Goal: Task Accomplishment & Management: Manage account settings

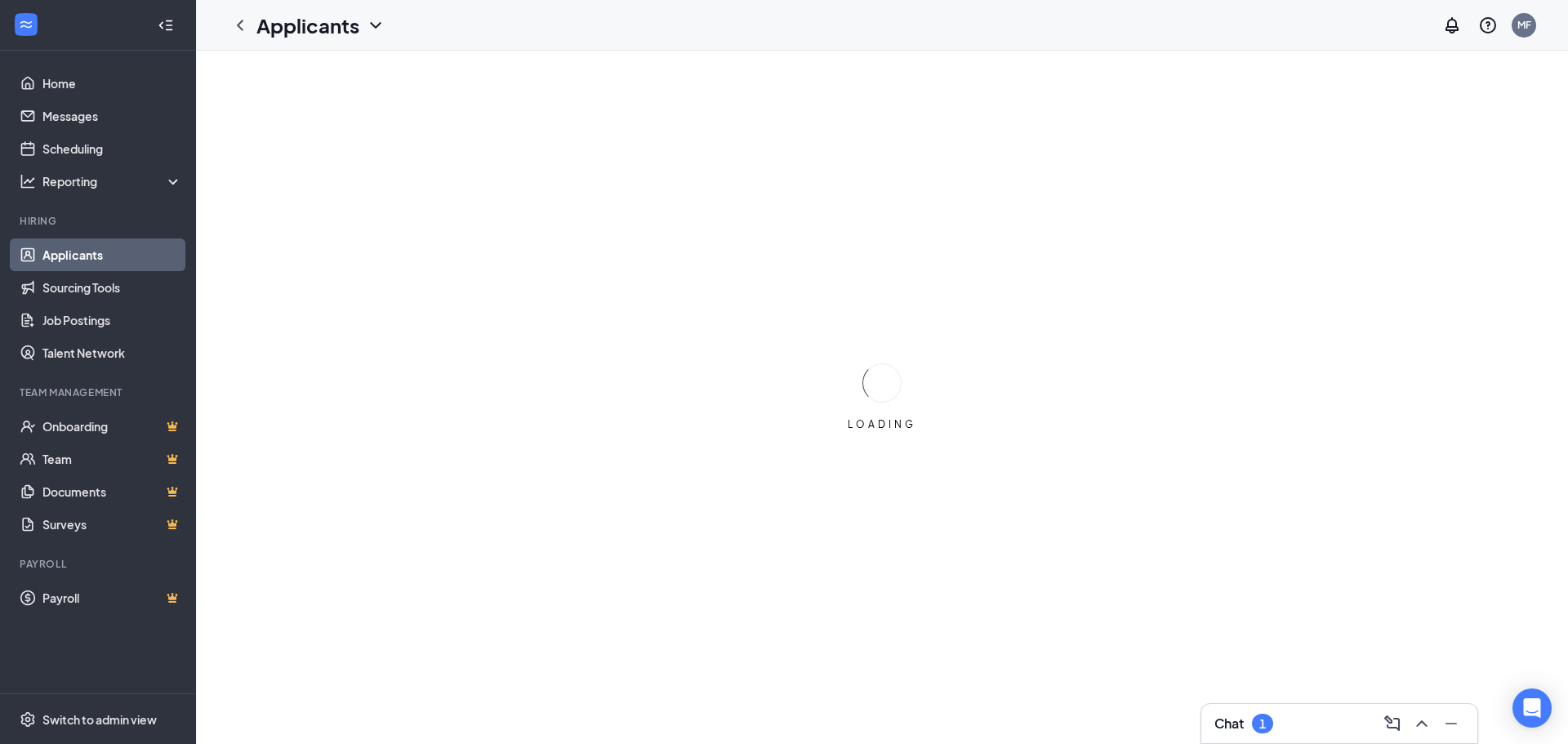
click at [1266, 718] on div "1" at bounding box center [1262, 724] width 7 height 14
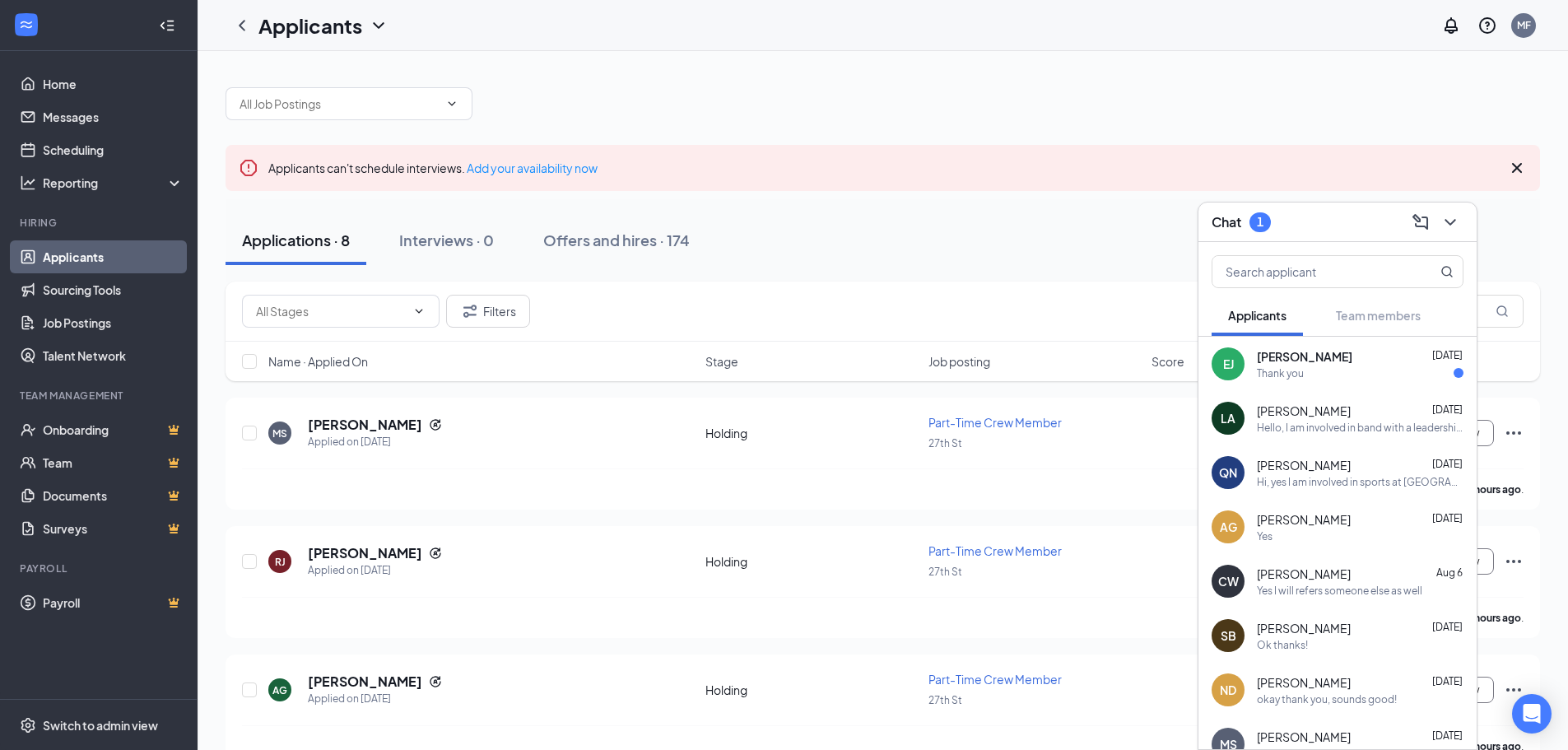
click at [1327, 367] on div "Thank you" at bounding box center [1360, 374] width 206 height 14
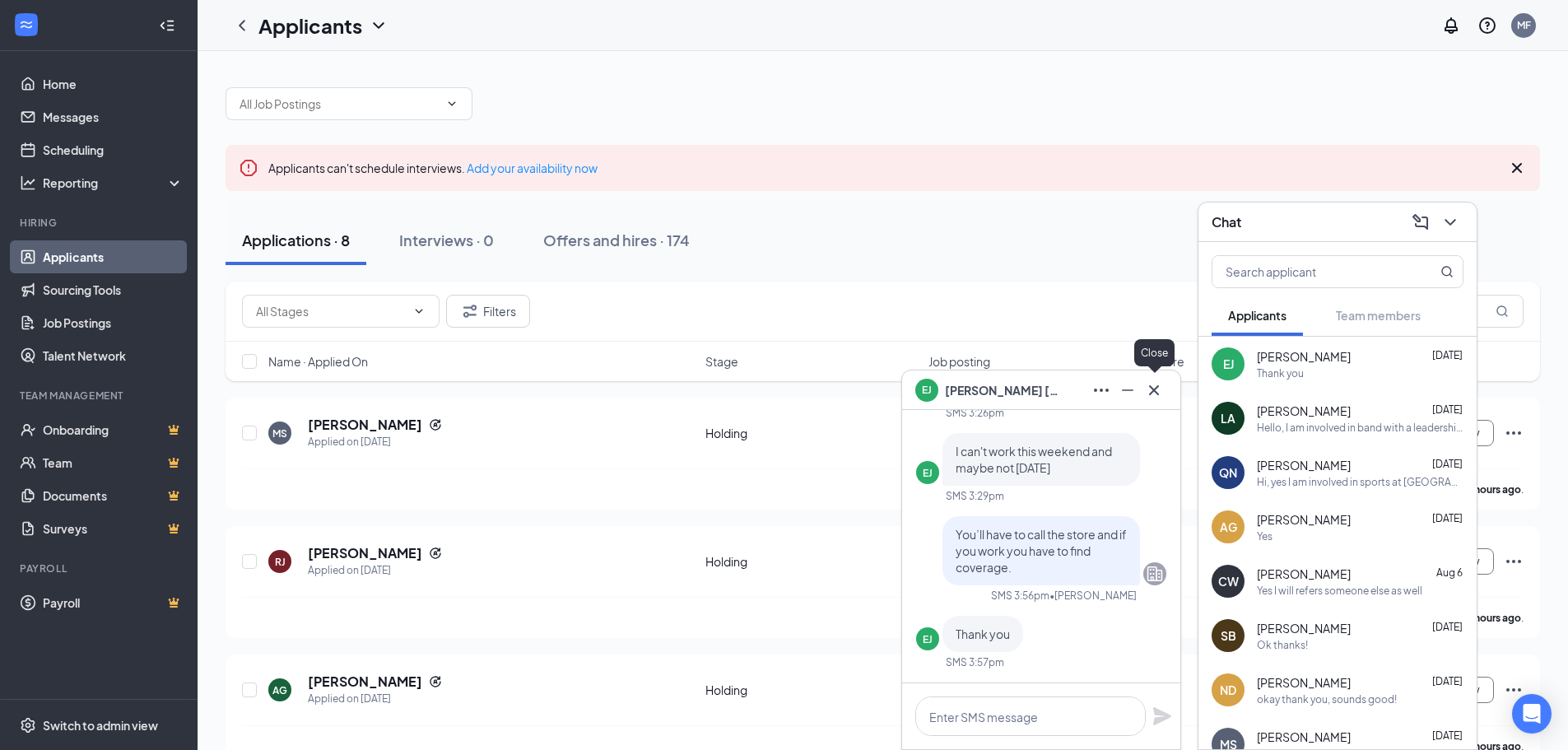
click at [1154, 388] on icon "Cross" at bounding box center [1155, 389] width 10 height 10
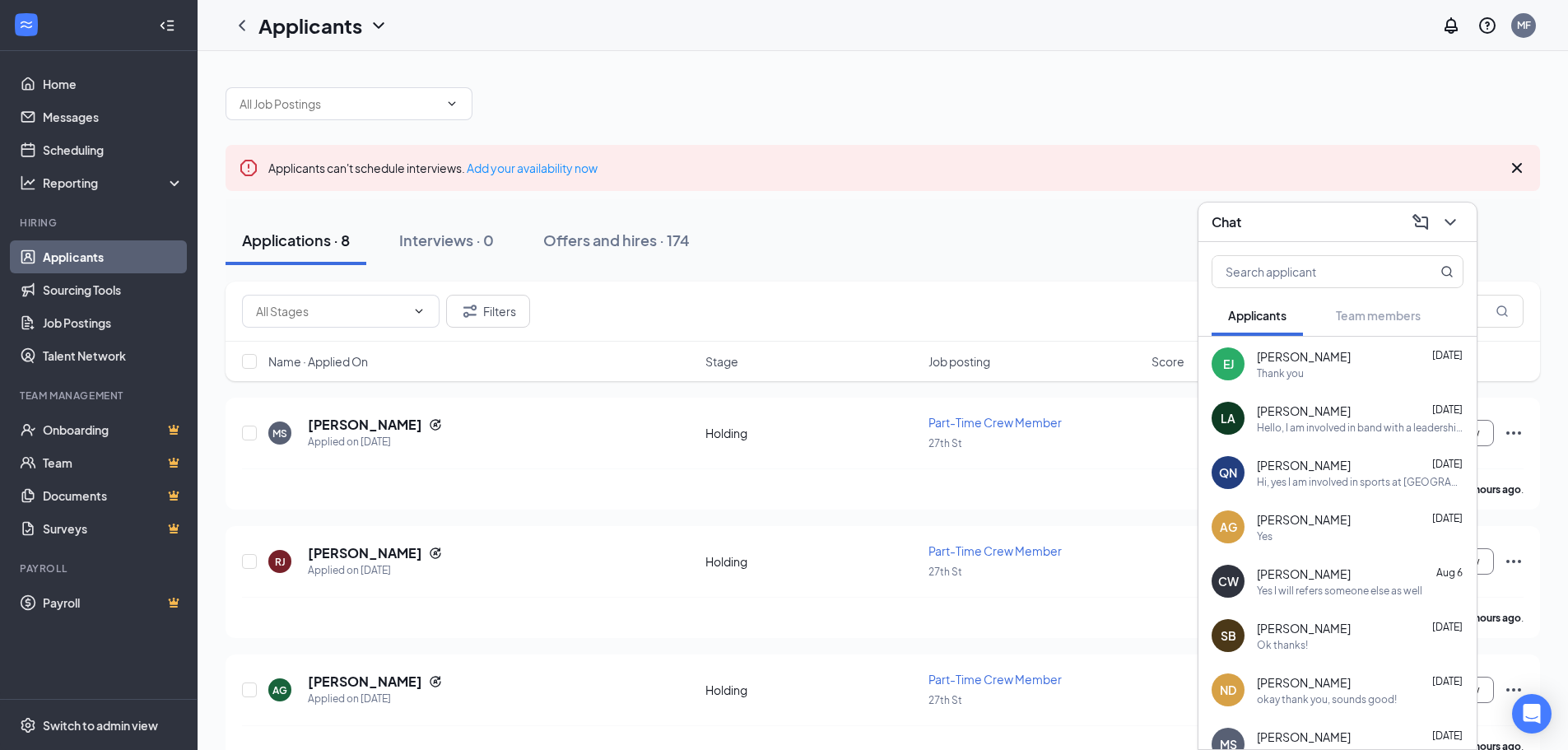
drag, startPoint x: 1448, startPoint y: 224, endPoint x: 1327, endPoint y: 230, distance: 121.1
click at [1448, 223] on icon "ChevronDown" at bounding box center [1450, 222] width 20 height 20
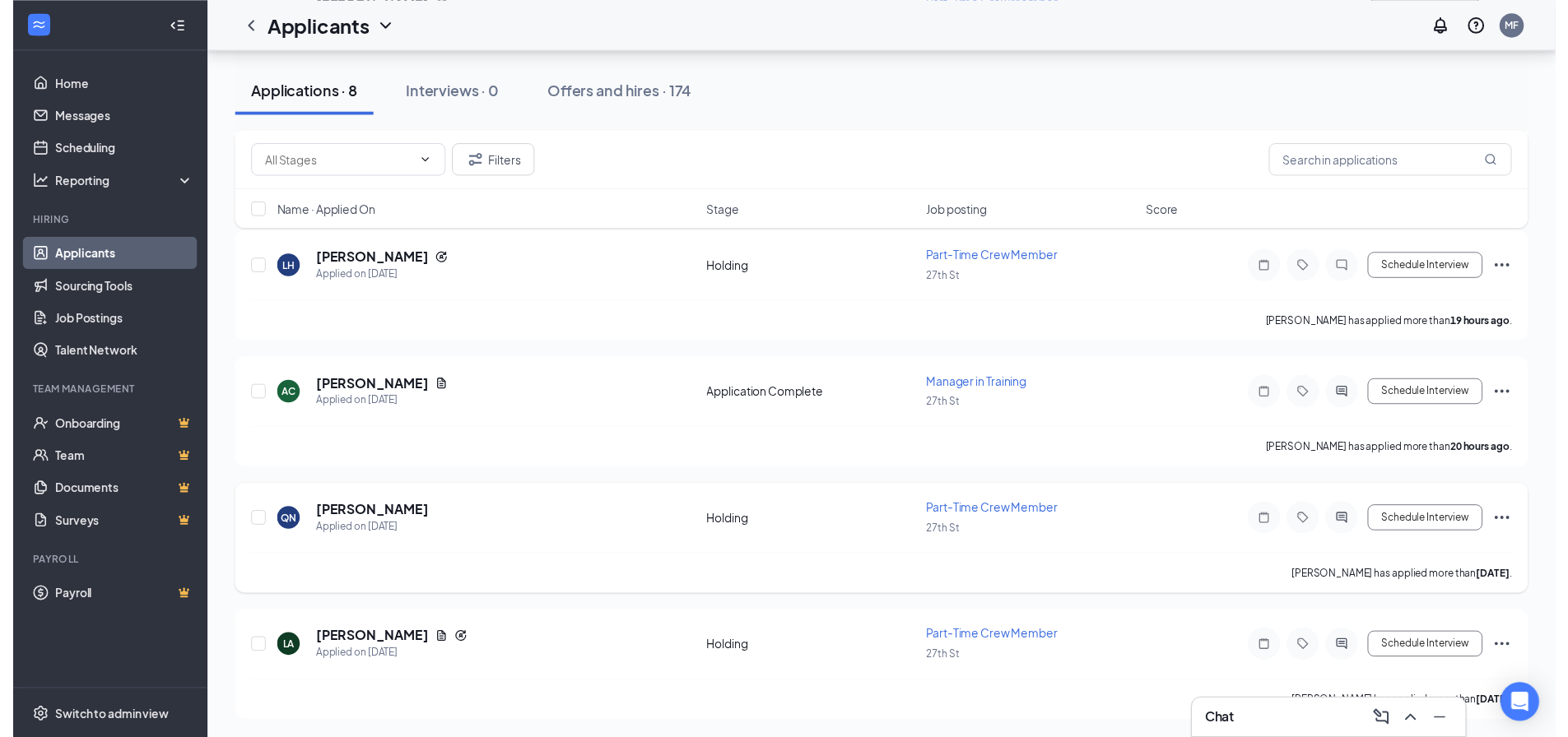
scroll to position [678, 0]
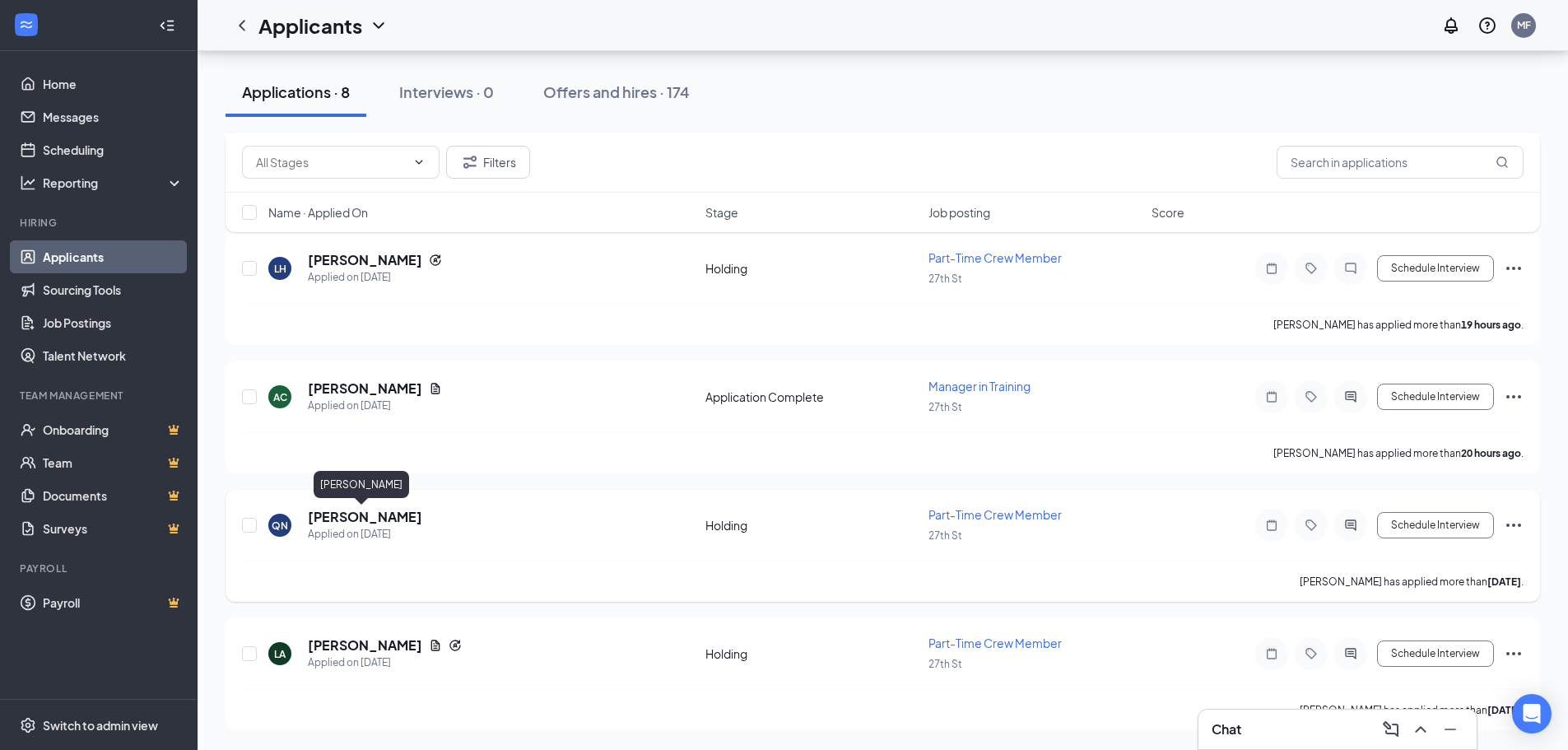
click at [351, 523] on h5 "[PERSON_NAME]" at bounding box center [365, 517] width 115 height 18
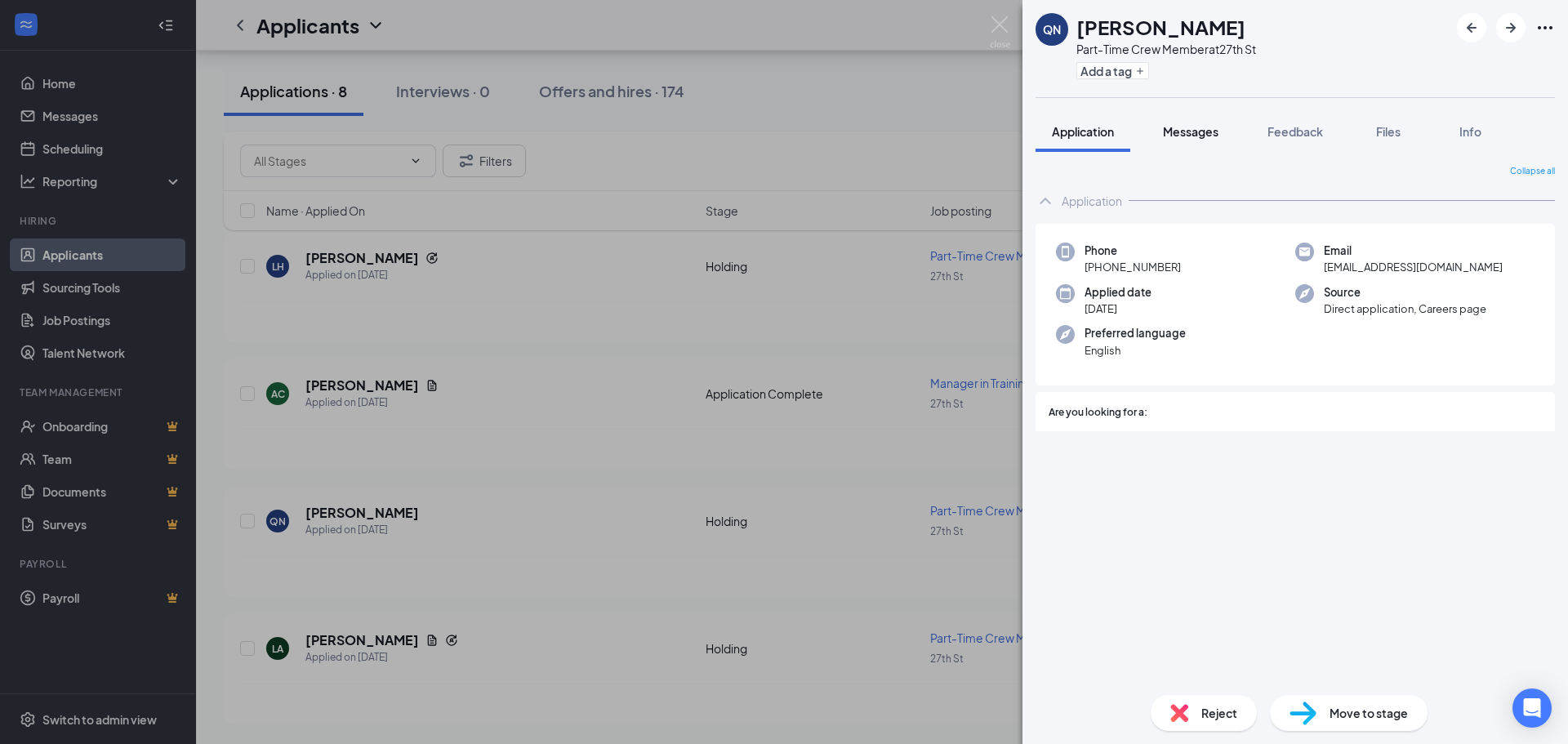
click at [1186, 136] on span "Messages" at bounding box center [1191, 131] width 55 height 15
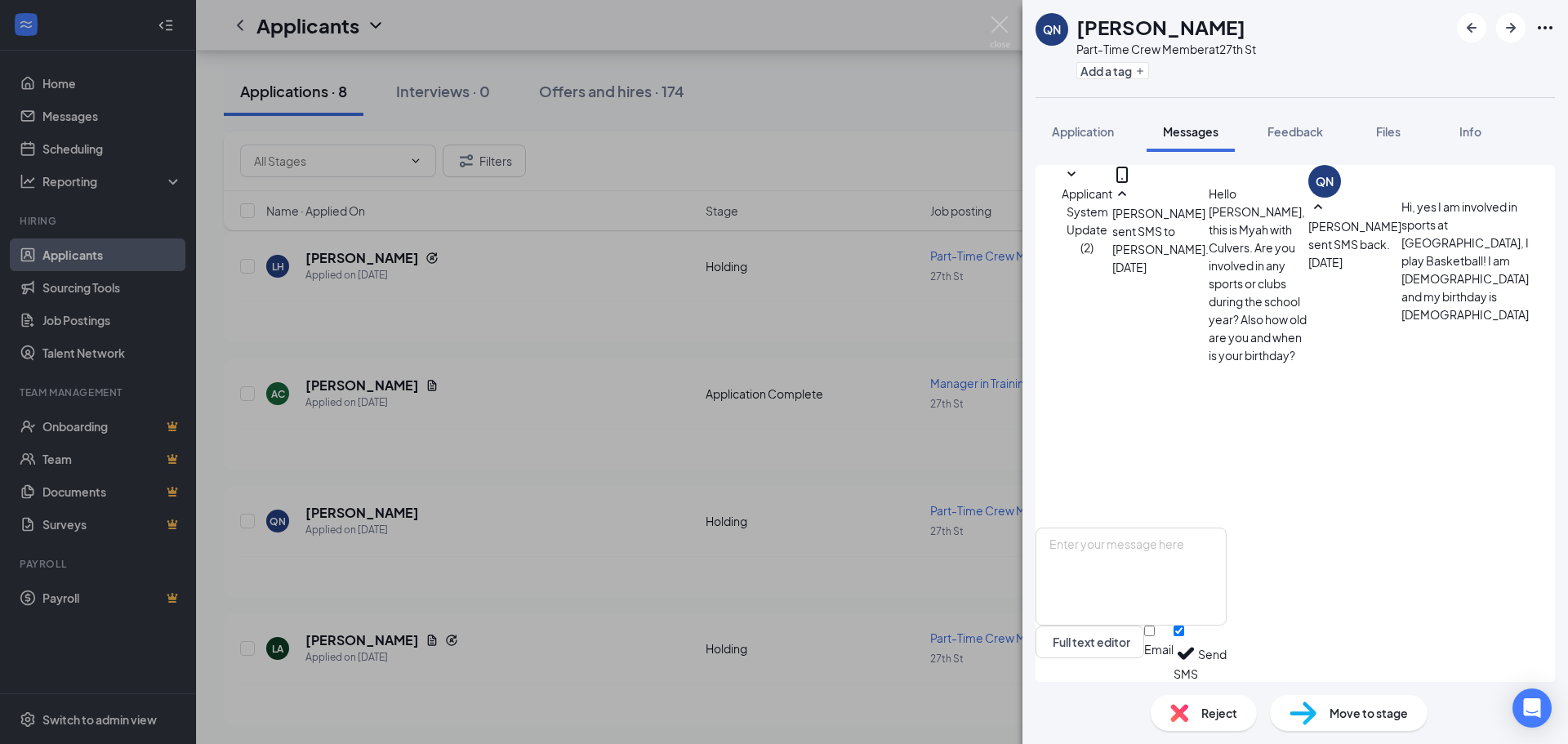
click at [1193, 713] on div "Reject" at bounding box center [1202, 712] width 106 height 36
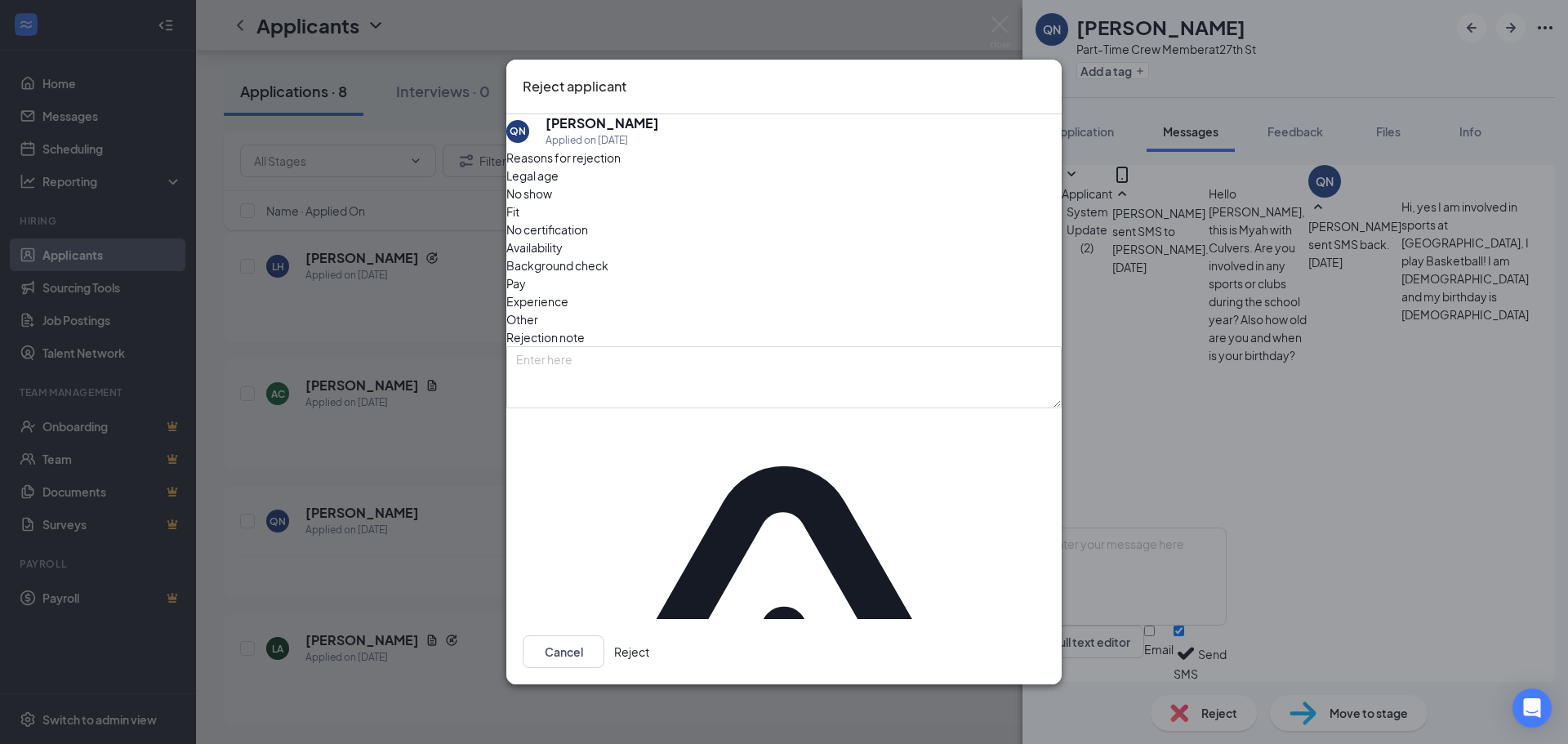
click at [844, 317] on div "Reasons for rejection Legal age No show Fit No certification Availability Backg…" at bounding box center [784, 602] width 555 height 908
drag, startPoint x: 840, startPoint y: 310, endPoint x: 835, endPoint y: 346, distance: 36.3
click at [838, 316] on div "Other" at bounding box center [784, 319] width 555 height 18
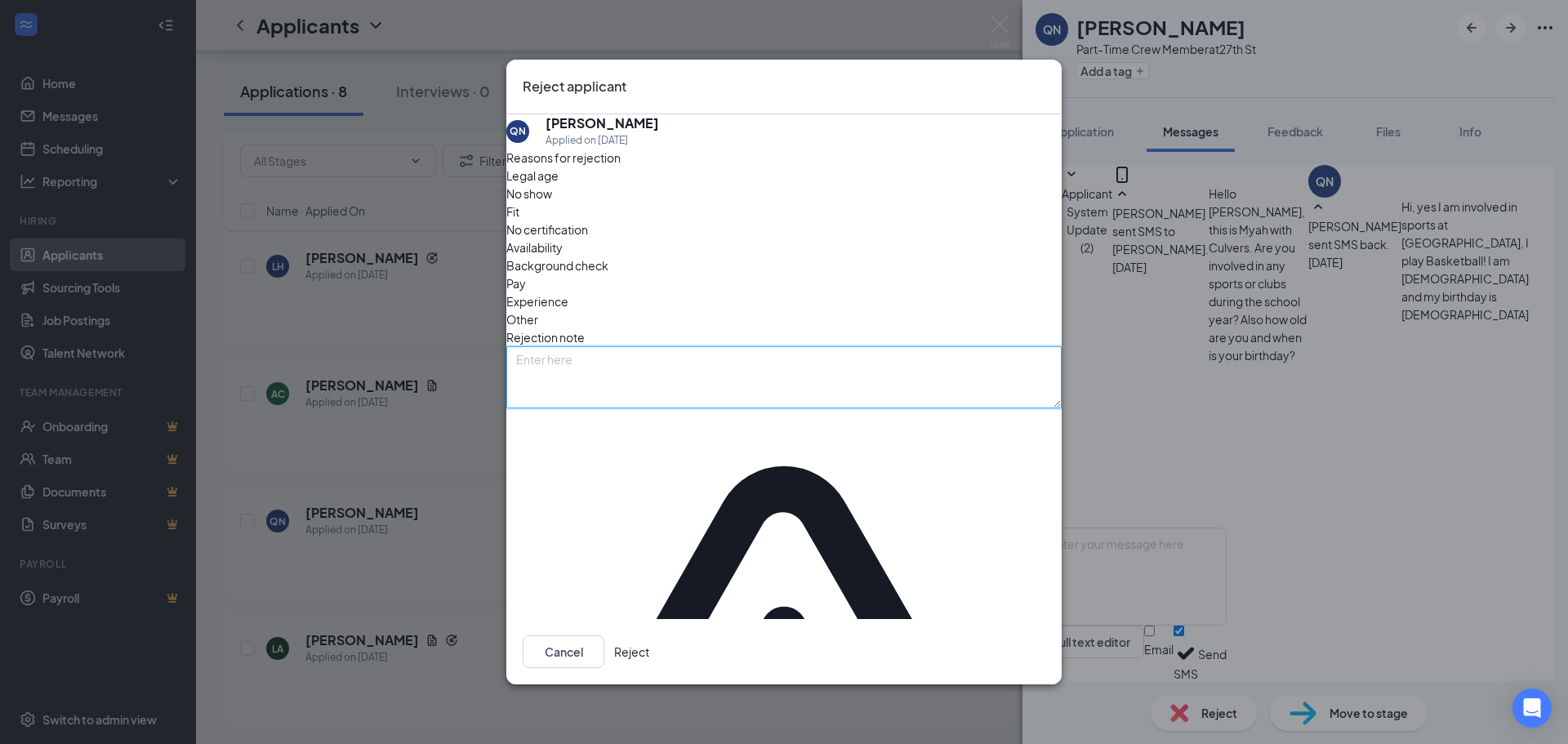
click at [838, 370] on textarea at bounding box center [784, 376] width 555 height 62
type textarea "sports."
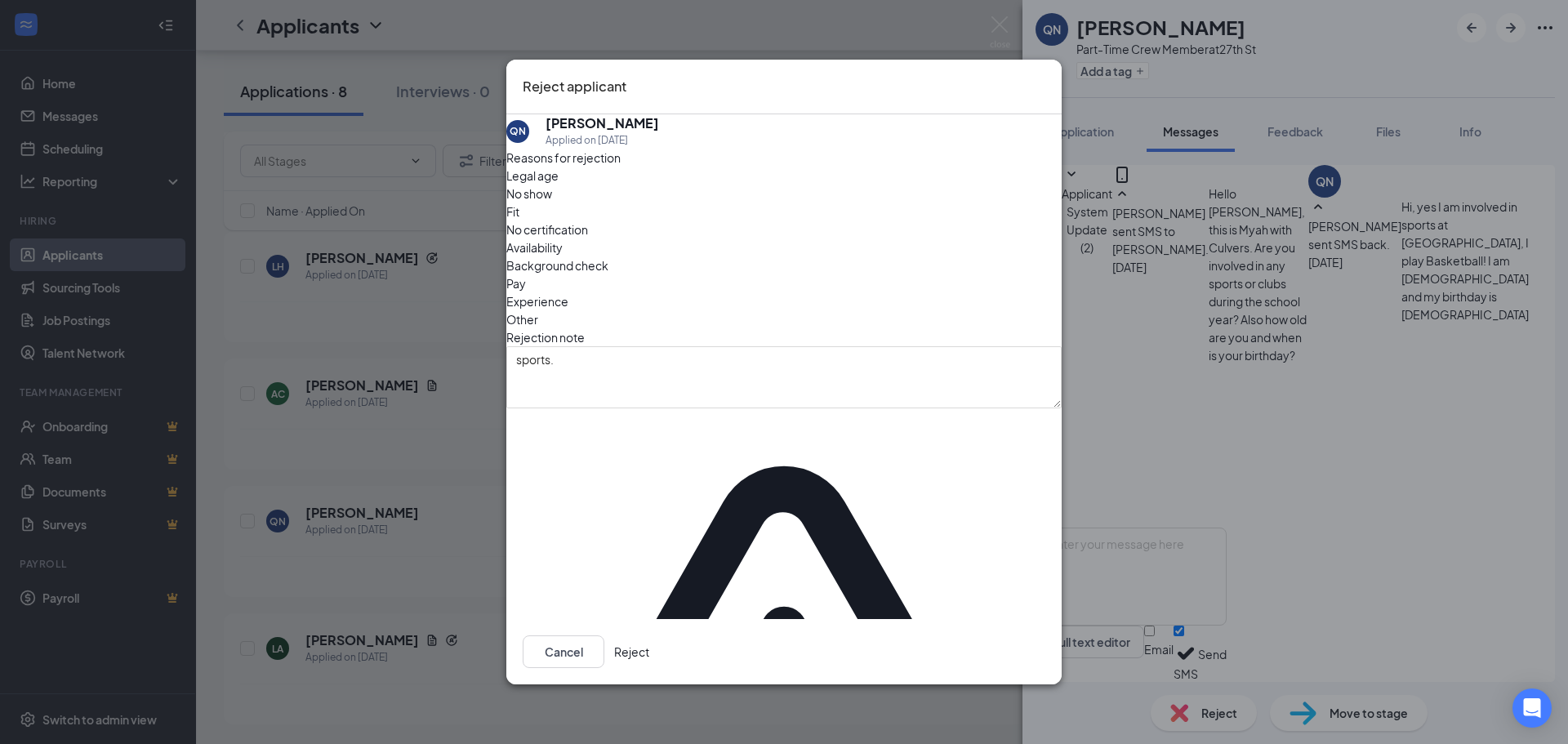
click at [1014, 619] on div "Cancel Reject" at bounding box center [784, 651] width 555 height 65
click at [649, 635] on button "Reject" at bounding box center [631, 651] width 36 height 33
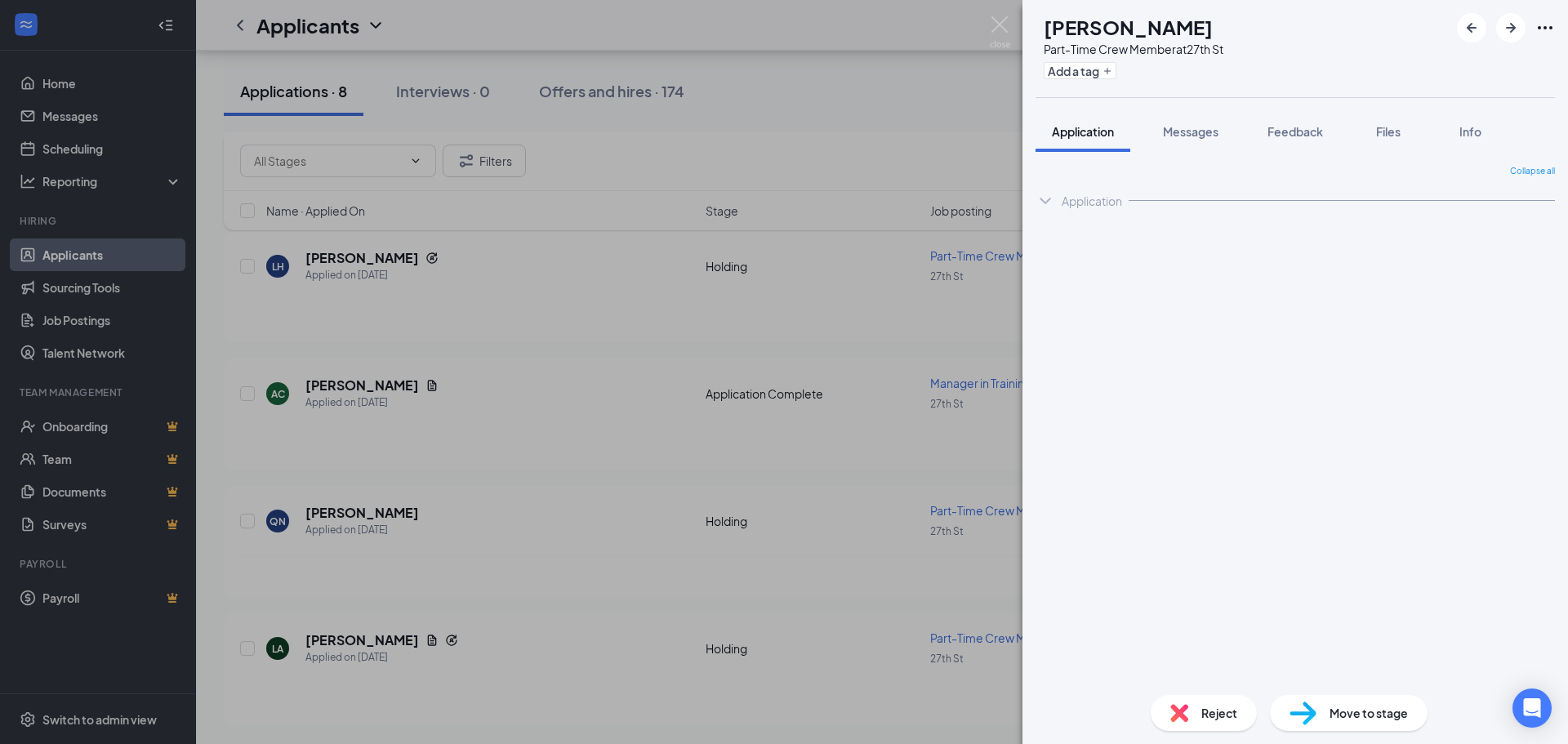
drag, startPoint x: 327, startPoint y: 573, endPoint x: 398, endPoint y: 641, distance: 98.3
click at [330, 573] on div "QN [PERSON_NAME] Part-Time Crew Member at 27th St Add a tag Application Message…" at bounding box center [784, 372] width 1568 height 744
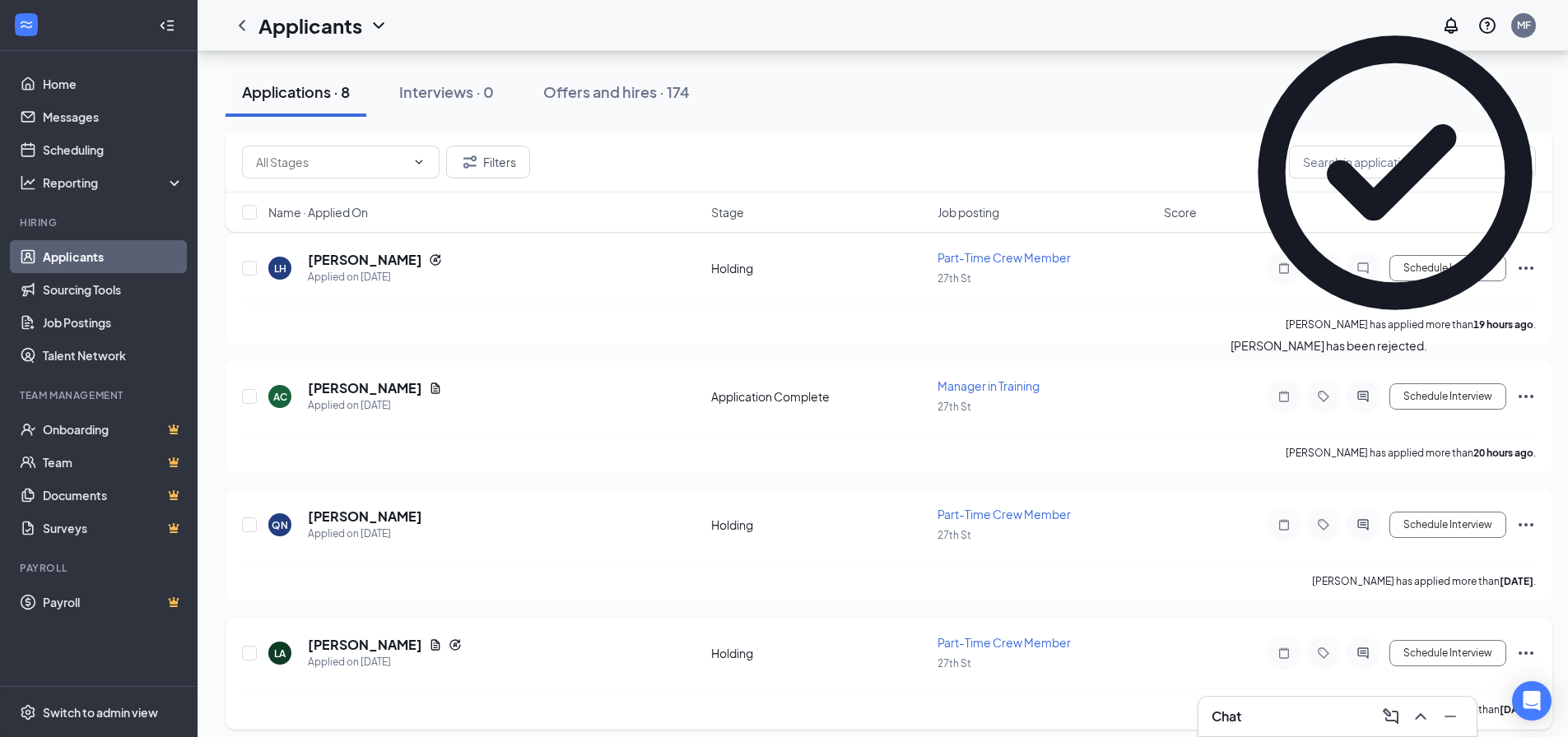
scroll to position [562, 0]
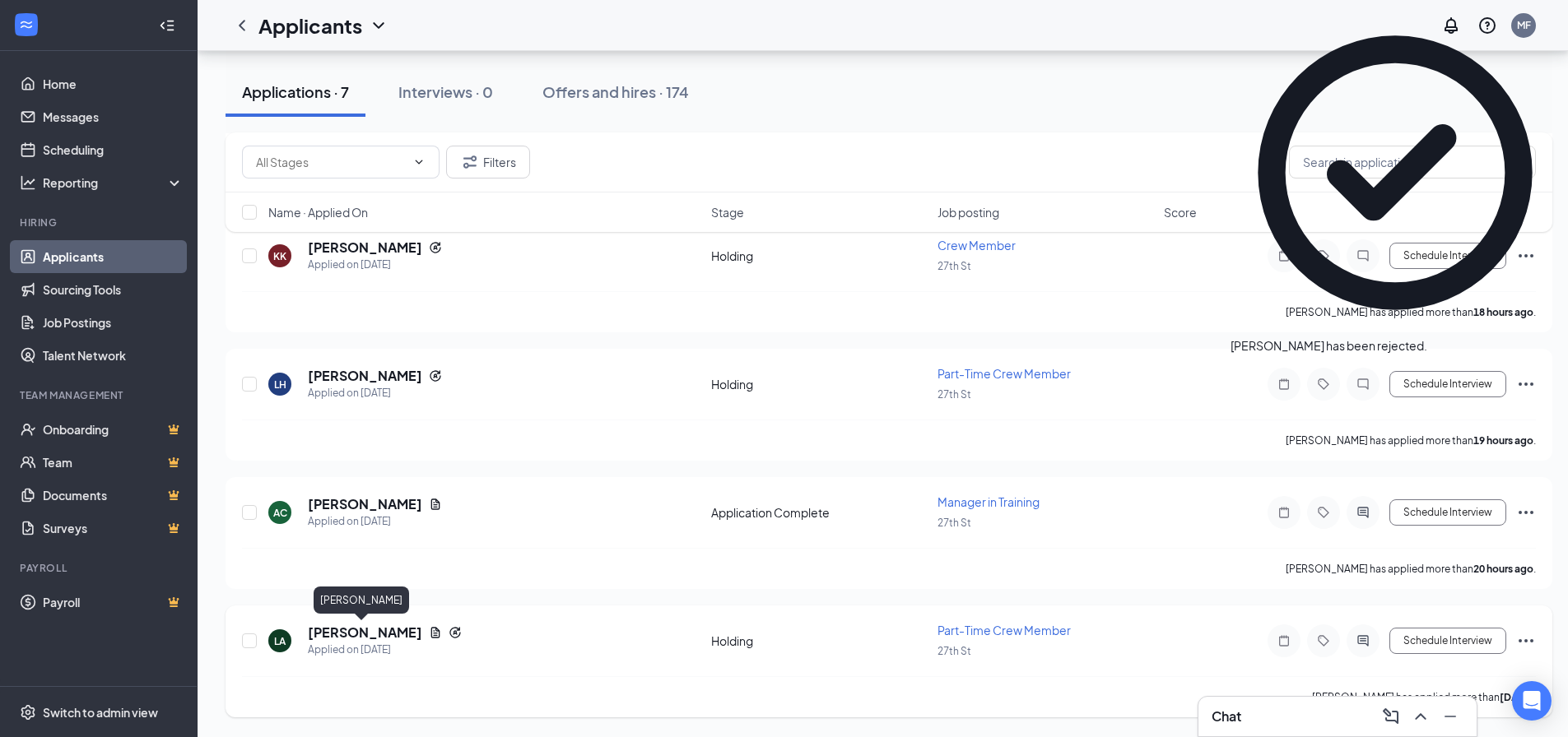
click at [352, 627] on h5 "[PERSON_NAME]" at bounding box center [365, 632] width 115 height 18
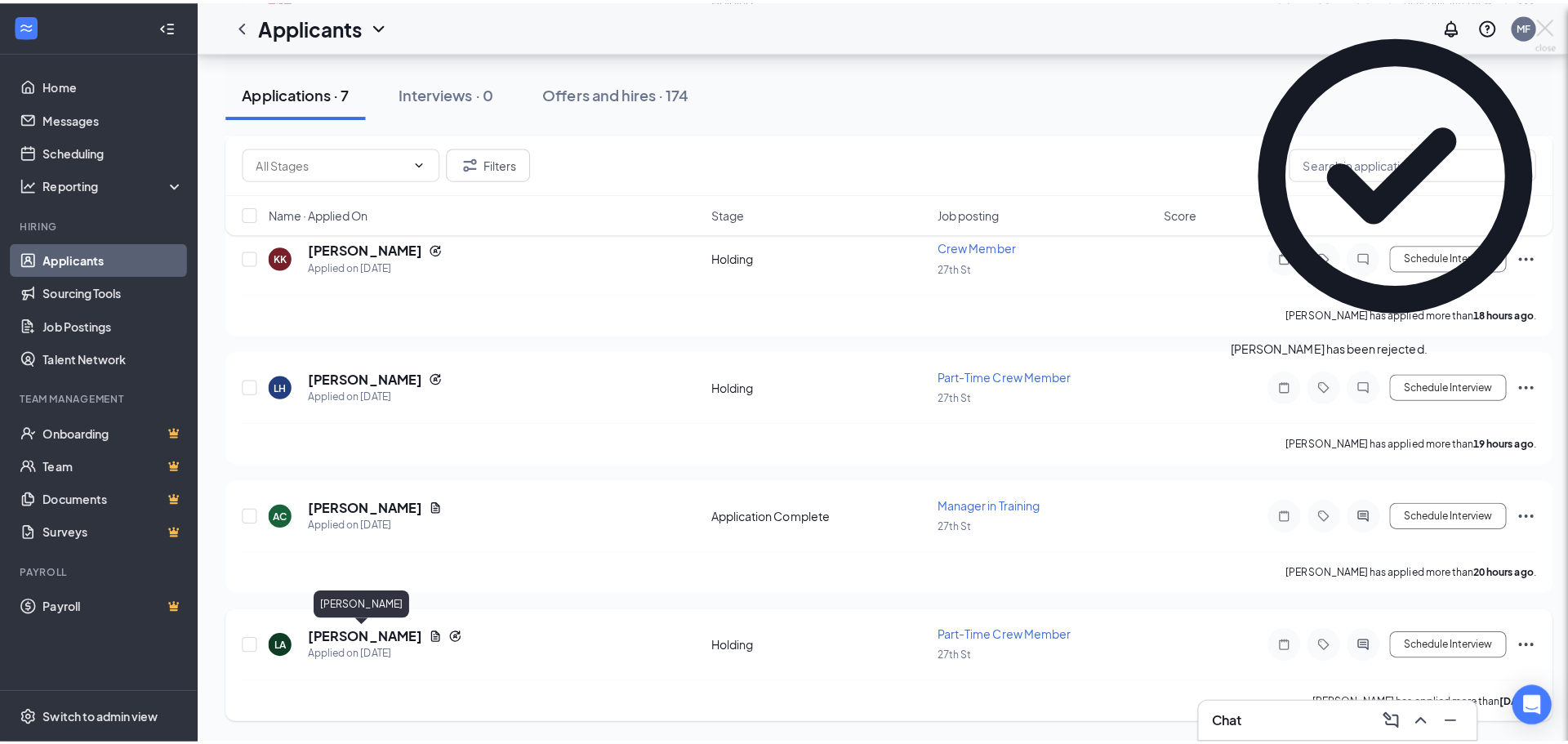
scroll to position [545, 0]
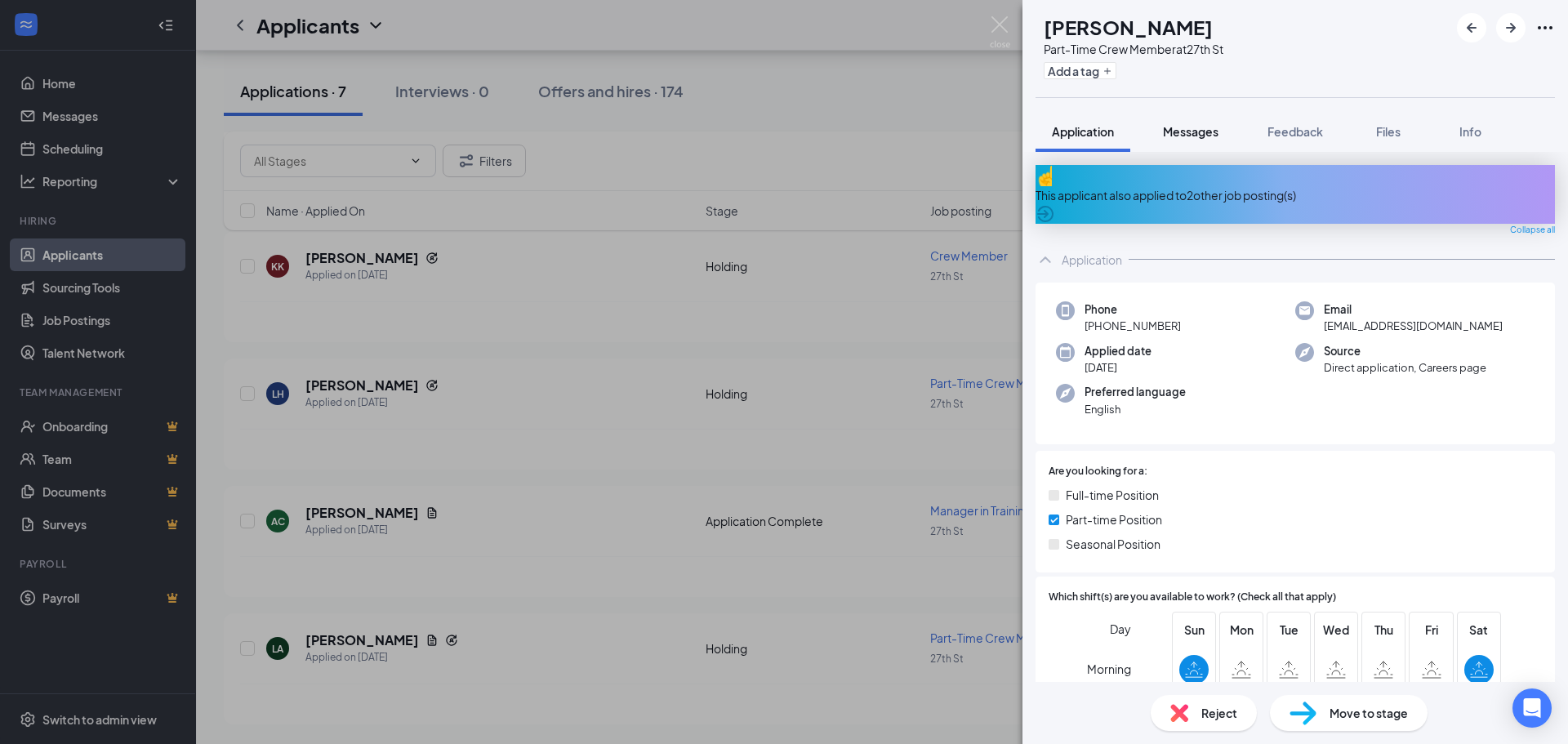
click at [1206, 131] on span "Messages" at bounding box center [1191, 131] width 55 height 15
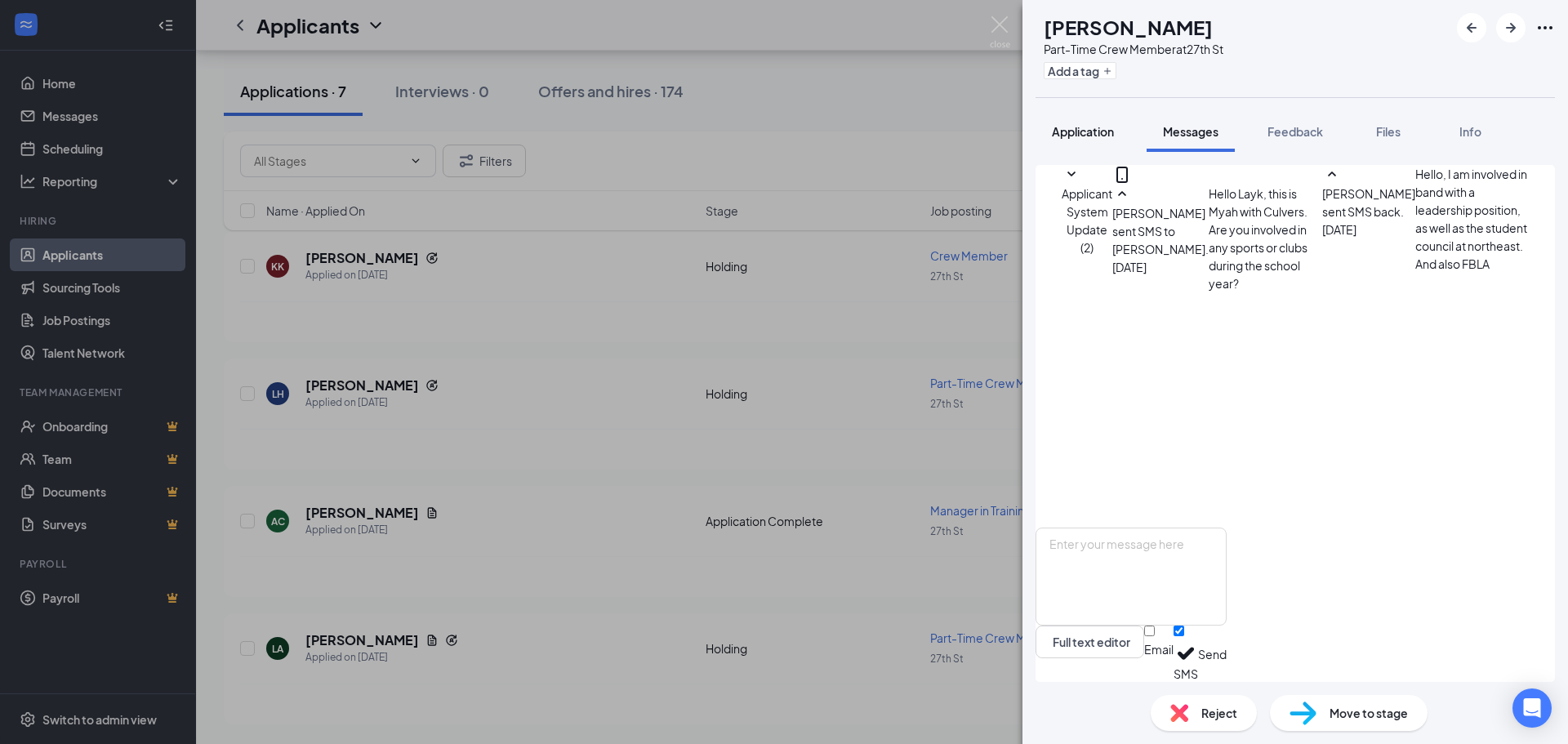
click at [1098, 135] on span "Application" at bounding box center [1082, 131] width 62 height 15
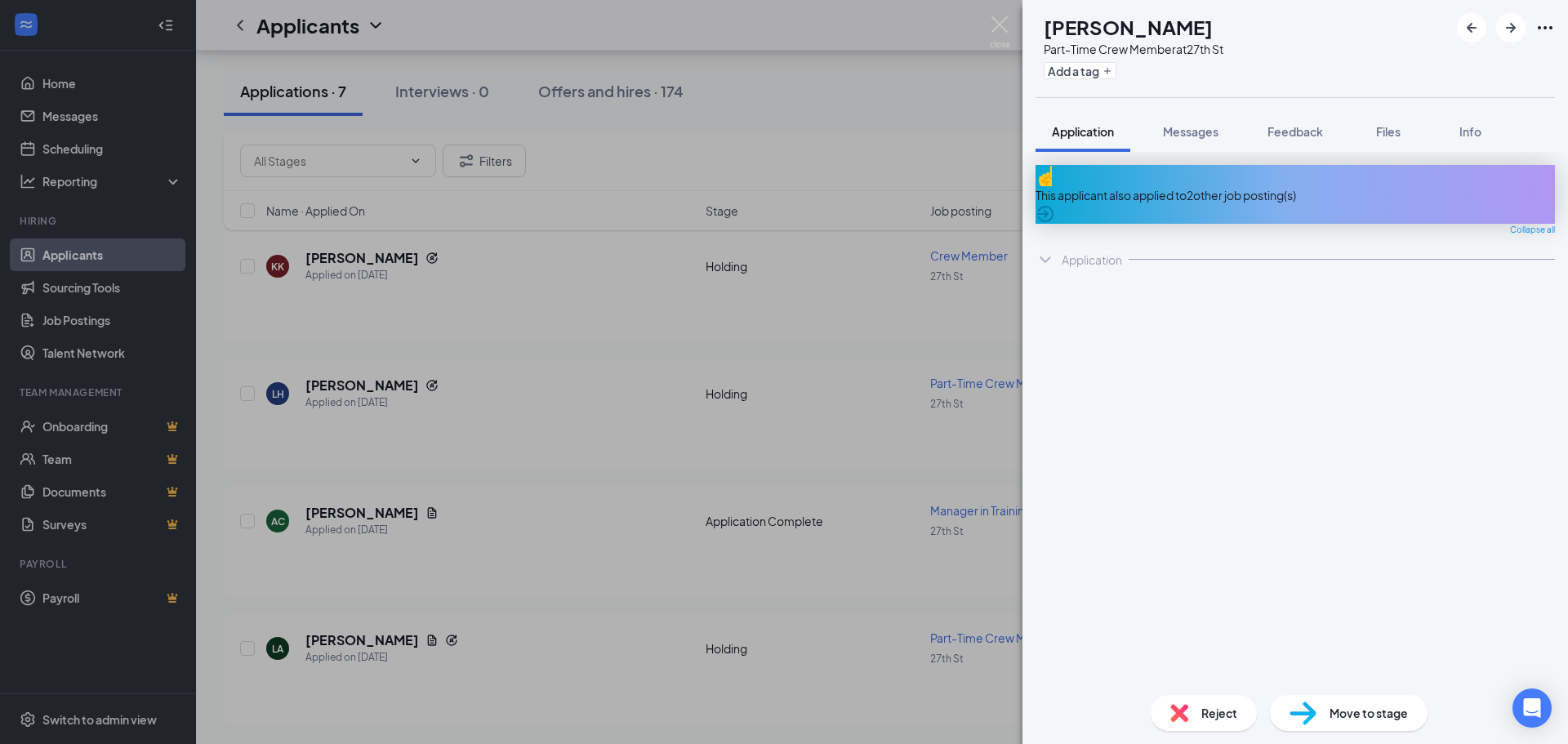
click at [372, 540] on div "LA [PERSON_NAME] Part-Time Crew Member at 27th St Add a tag Application Message…" at bounding box center [784, 372] width 1568 height 744
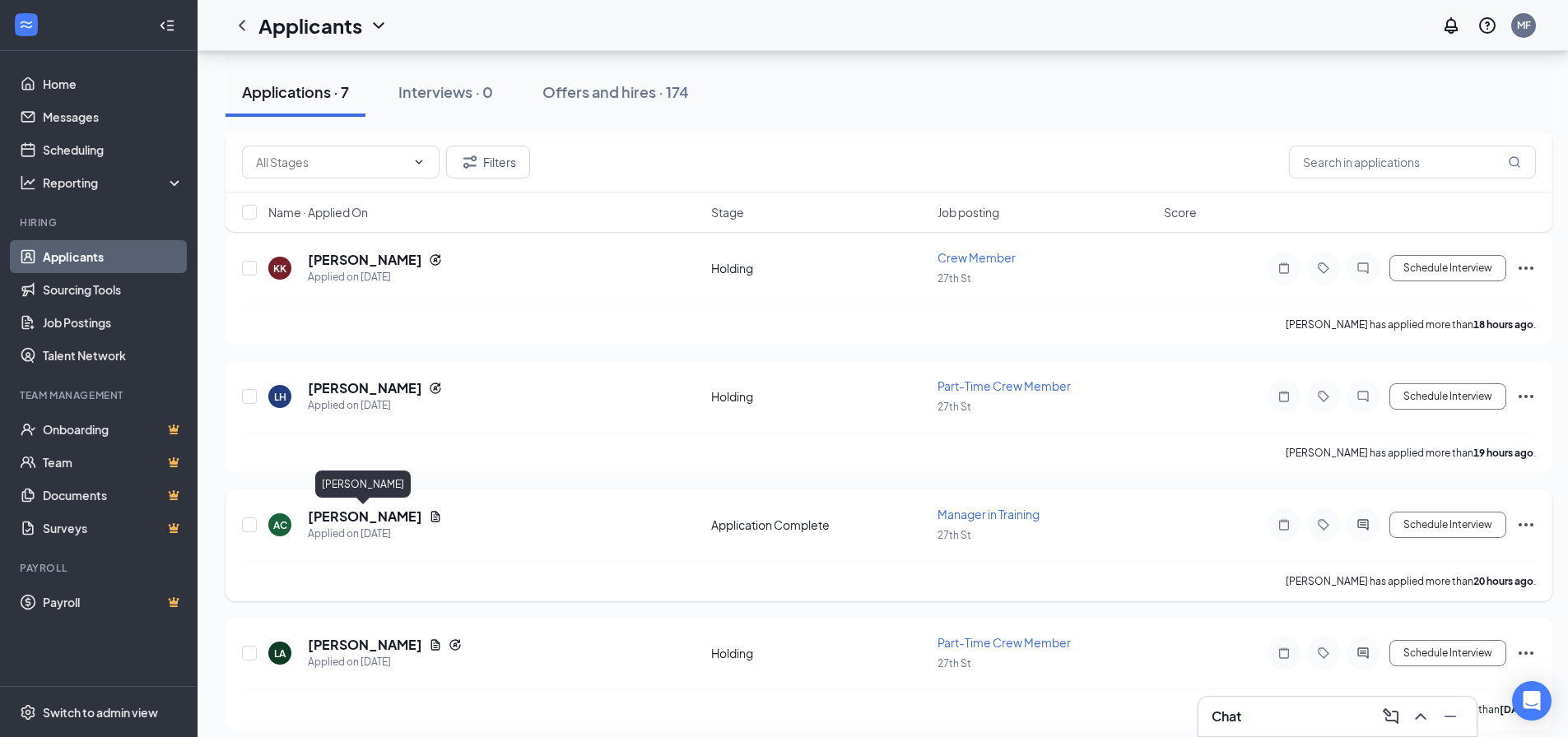
click at [370, 515] on h5 "[PERSON_NAME]" at bounding box center [365, 517] width 115 height 18
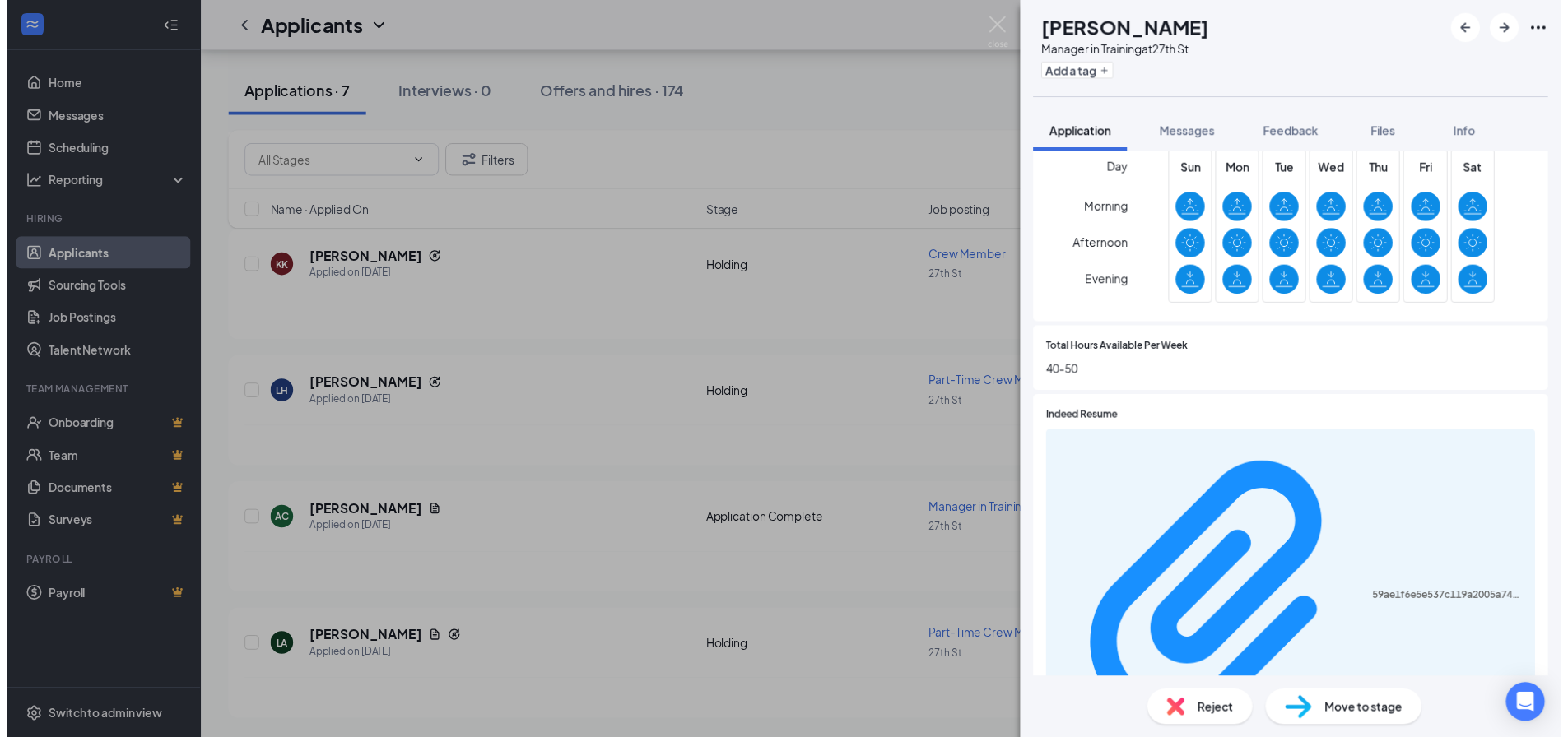
scroll to position [575, 0]
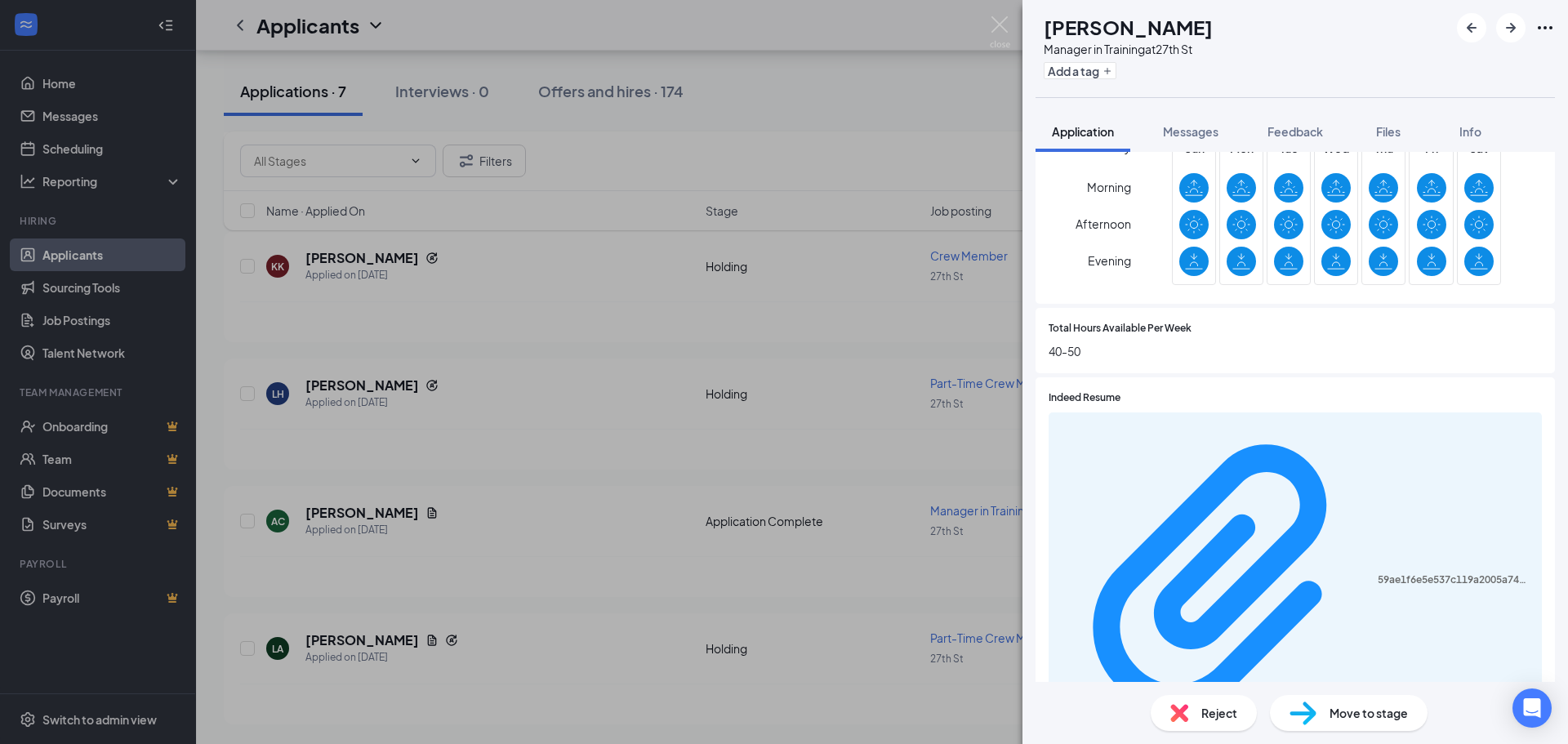
click at [1211, 442] on div "59ae1f6e5e537c119a2005a749c0a41b.pdf" at bounding box center [1294, 580] width 493 height 336
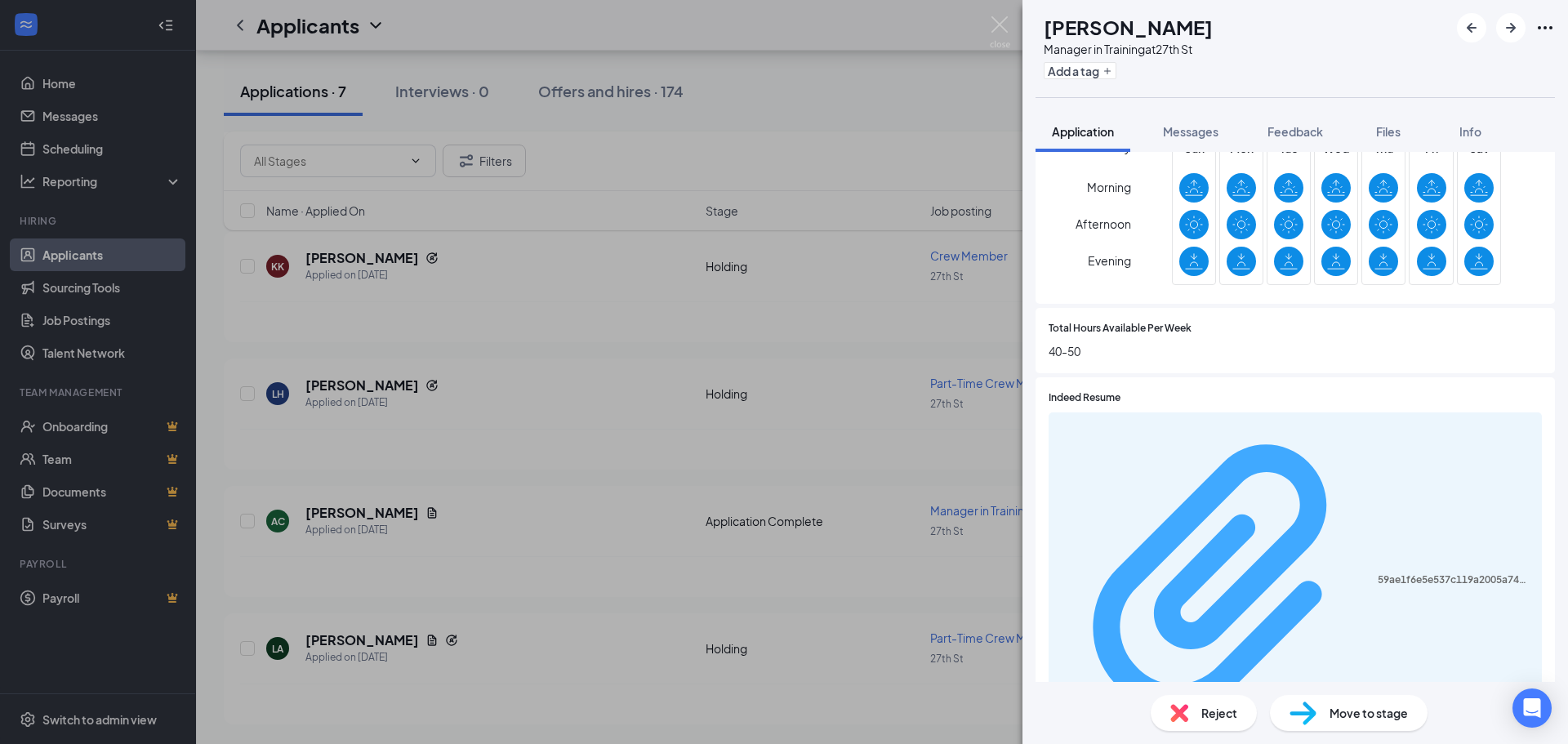
click at [1377, 573] on div "59ae1f6e5e537c119a2005a749c0a41b.pdf" at bounding box center [1454, 579] width 154 height 13
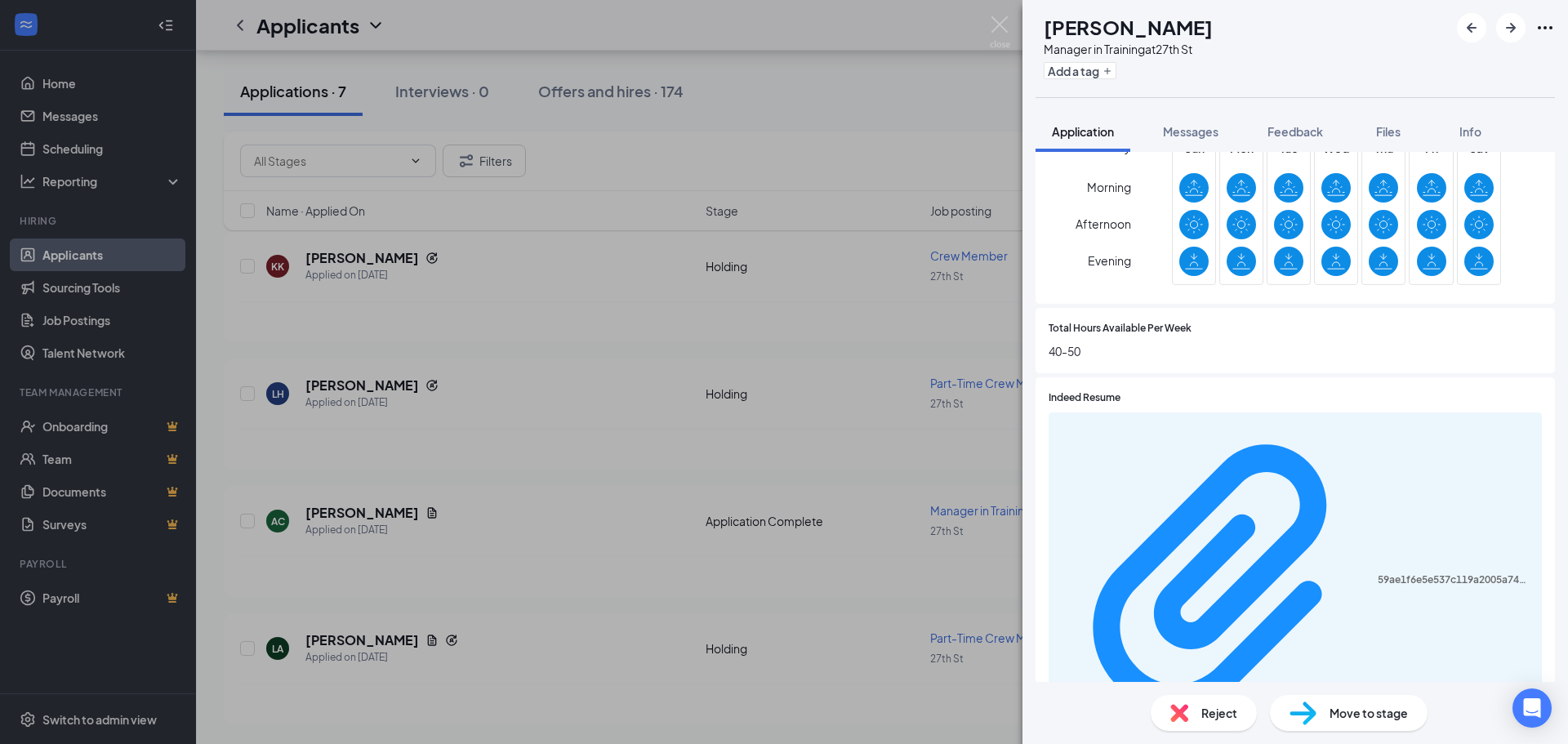
click at [614, 486] on div "AC [PERSON_NAME] Manager in Training at 27th St Add a tag Application Messages …" at bounding box center [784, 372] width 1568 height 744
click at [356, 380] on div "AC [PERSON_NAME] Manager in Training at 27th St Add a tag Application Messages …" at bounding box center [784, 372] width 1568 height 744
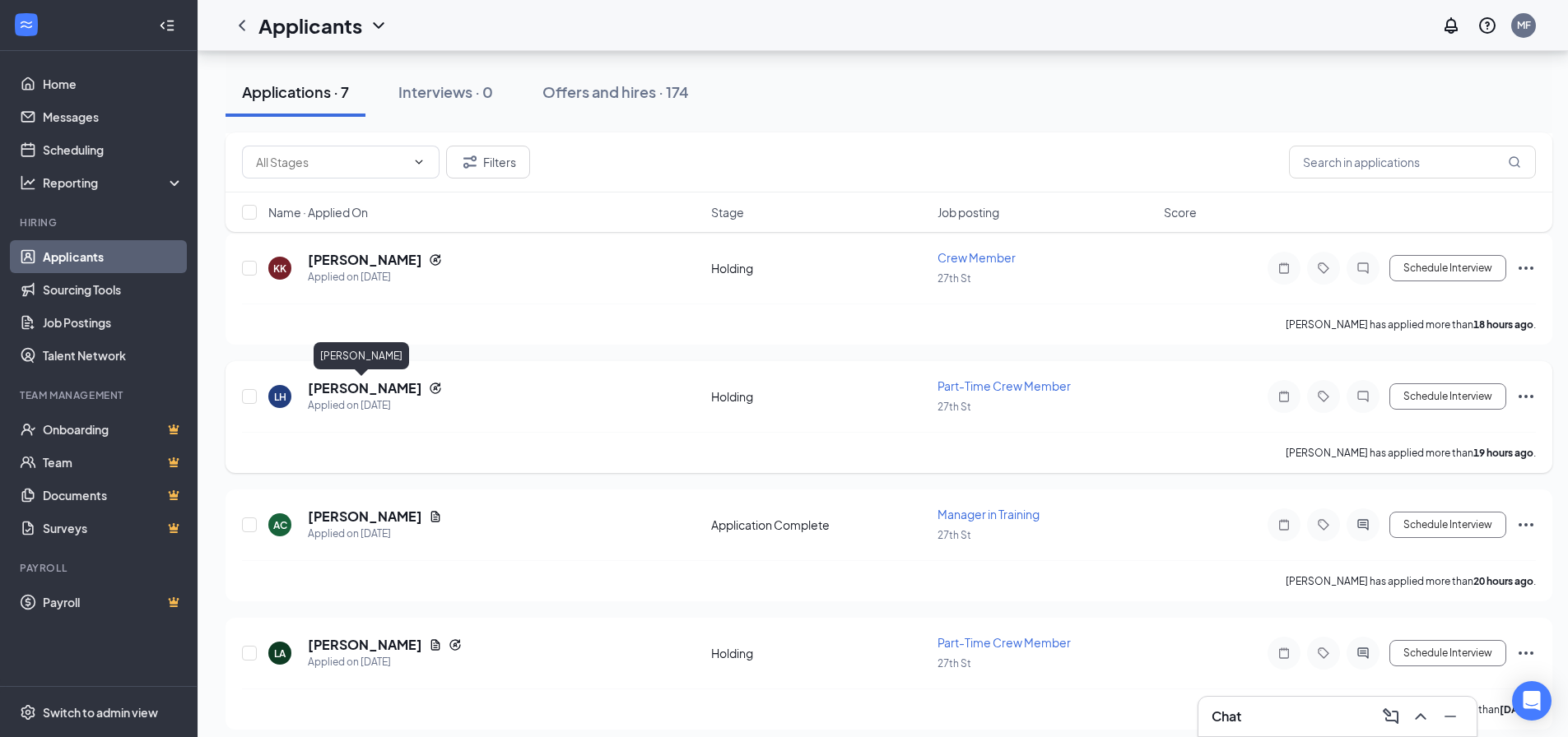
click at [374, 394] on h5 "[PERSON_NAME]" at bounding box center [365, 388] width 115 height 18
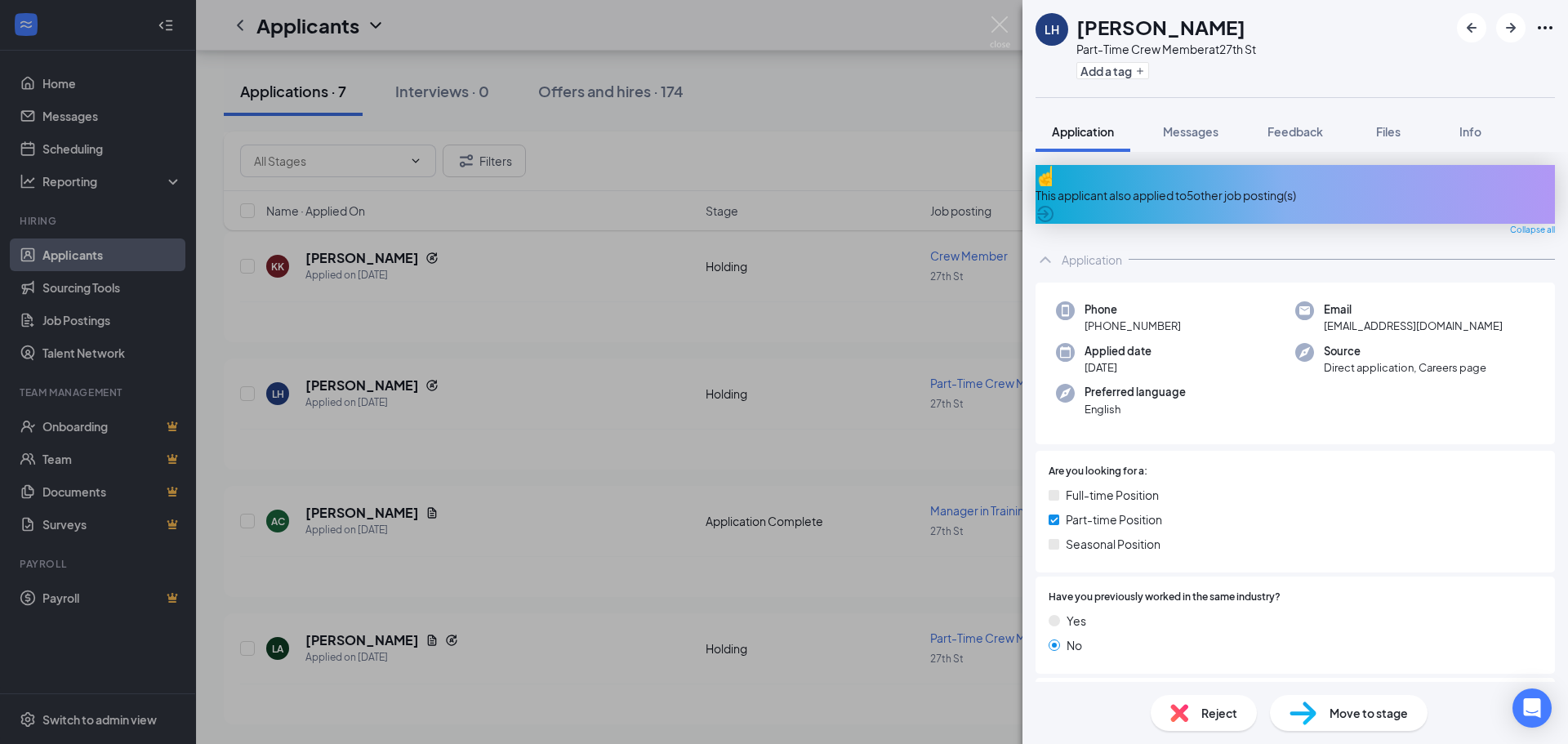
click at [1188, 186] on div "This applicant also applied to 5 other job posting(s)" at bounding box center [1295, 195] width 520 height 18
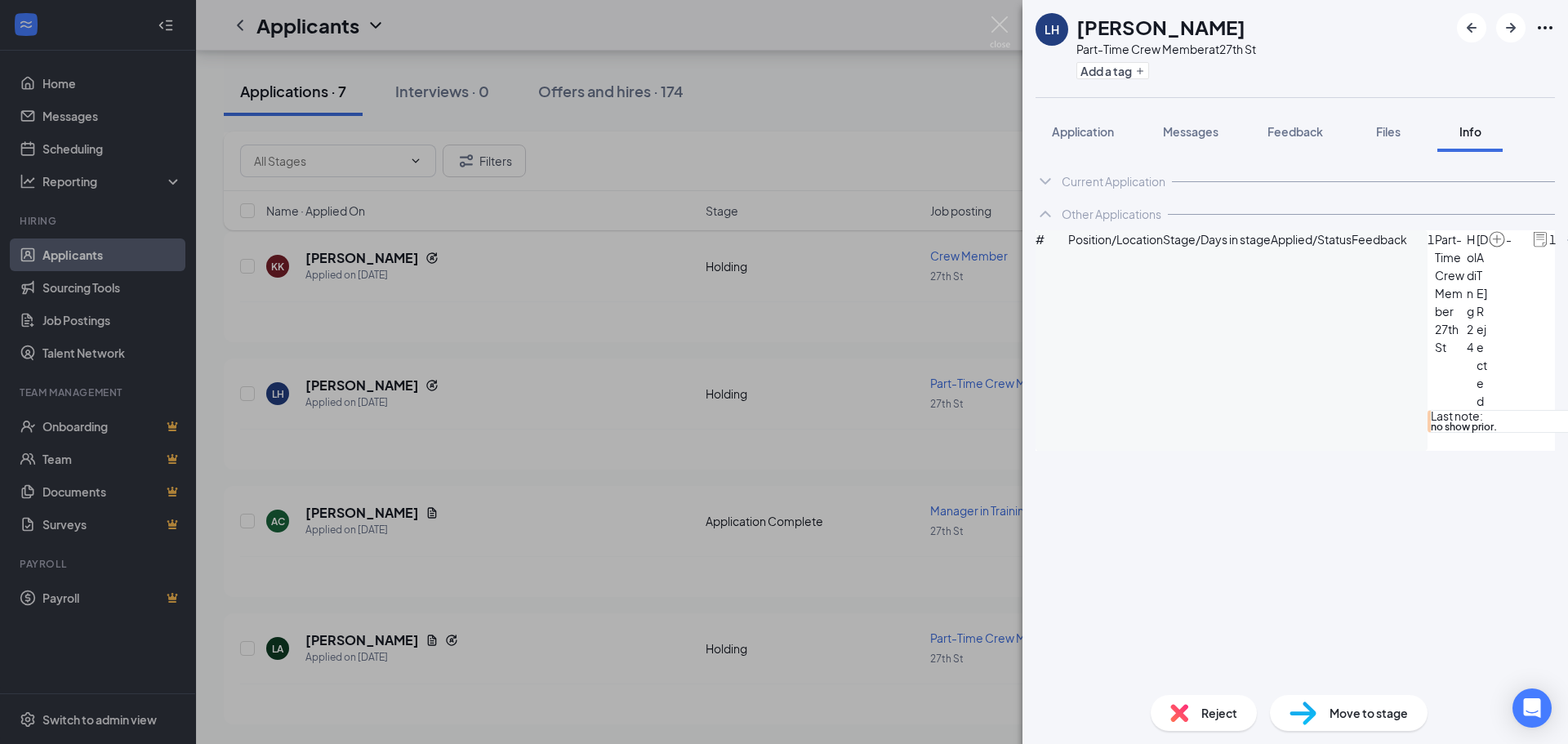
click at [1206, 720] on span "Reject" at bounding box center [1219, 712] width 36 height 18
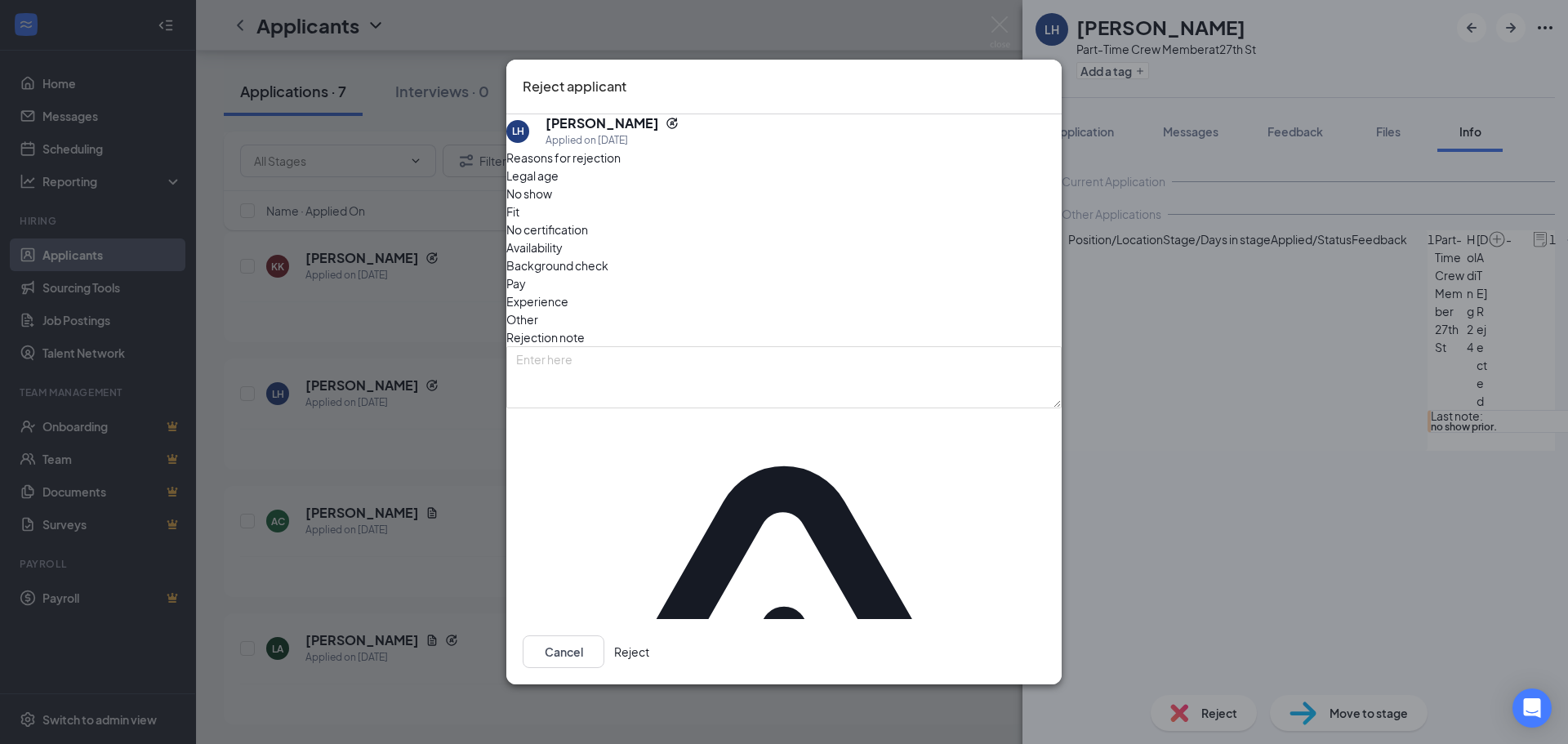
click at [538, 310] on span "Other" at bounding box center [522, 319] width 32 height 18
click at [649, 635] on button "Reject" at bounding box center [631, 651] width 36 height 33
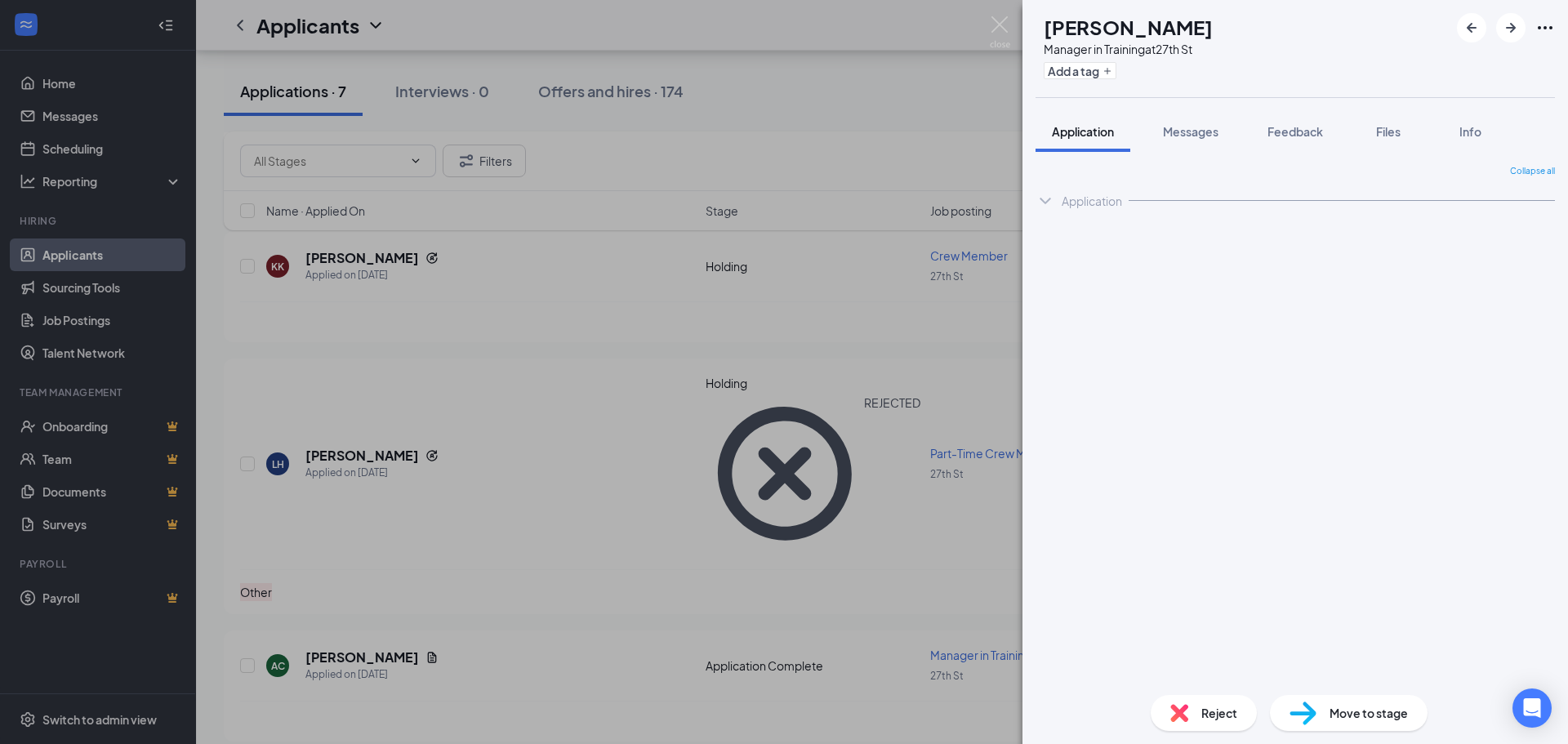
click at [431, 451] on div "AC [PERSON_NAME] Manager in Training at 27th St Add a tag Application Messages …" at bounding box center [784, 372] width 1568 height 744
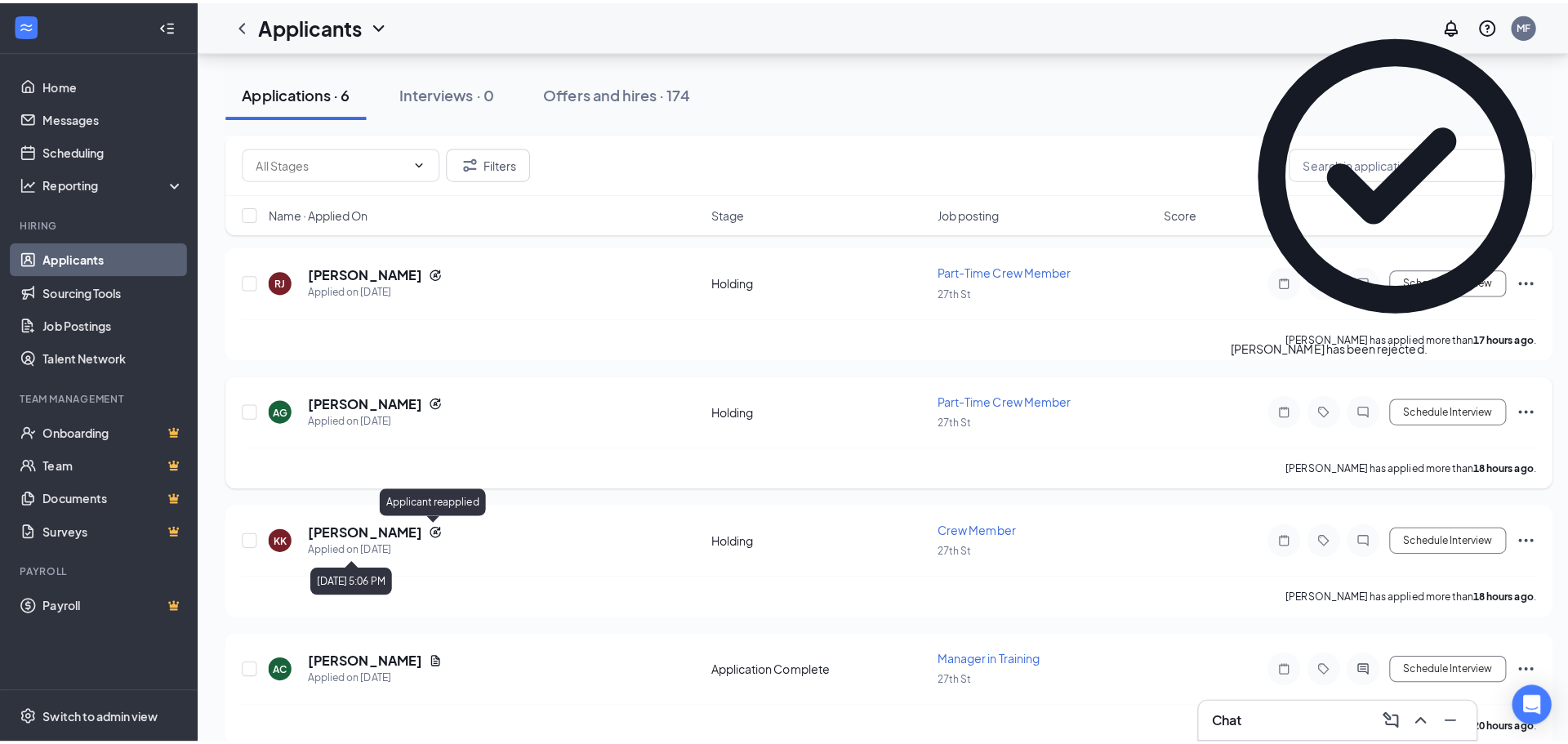
scroll to position [267, 0]
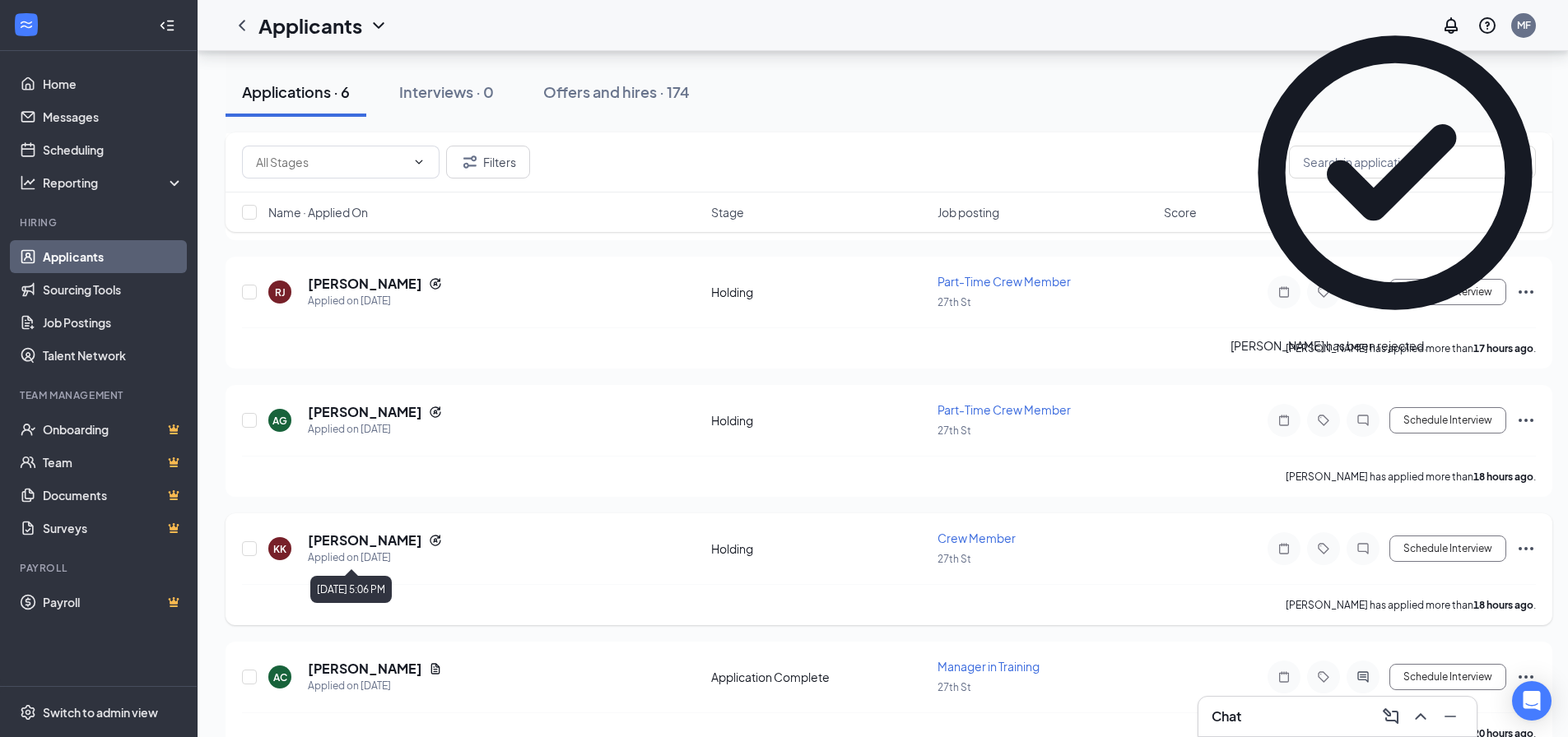
click at [399, 529] on div "KK [PERSON_NAME] Applied on [DATE] Holding Crew Member 27th St Schedule Intervi…" at bounding box center [889, 570] width 1327 height 112
click at [399, 536] on h5 "[PERSON_NAME]" at bounding box center [365, 541] width 115 height 18
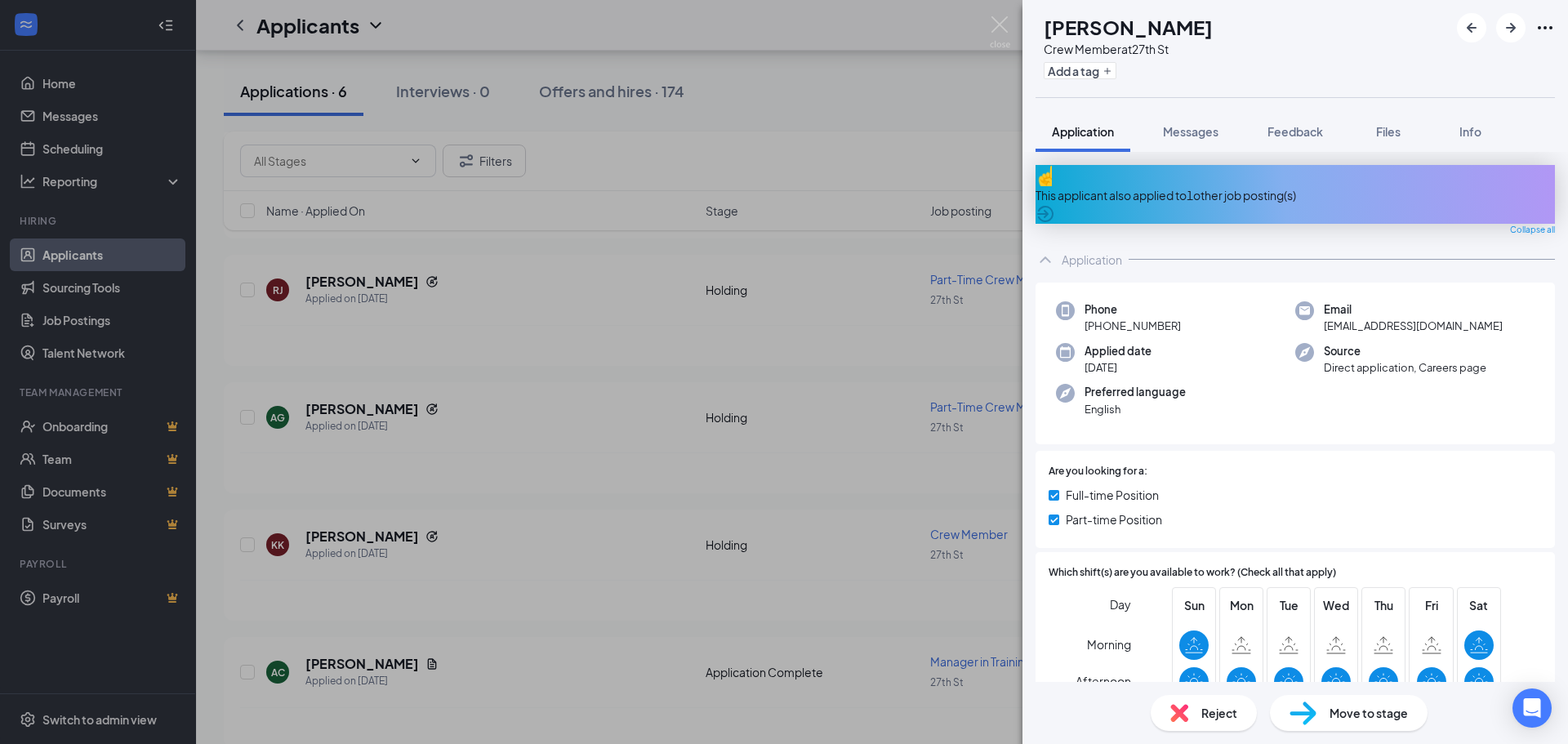
click at [1178, 187] on div "This applicant also applied to 1 other job posting(s)" at bounding box center [1295, 195] width 520 height 18
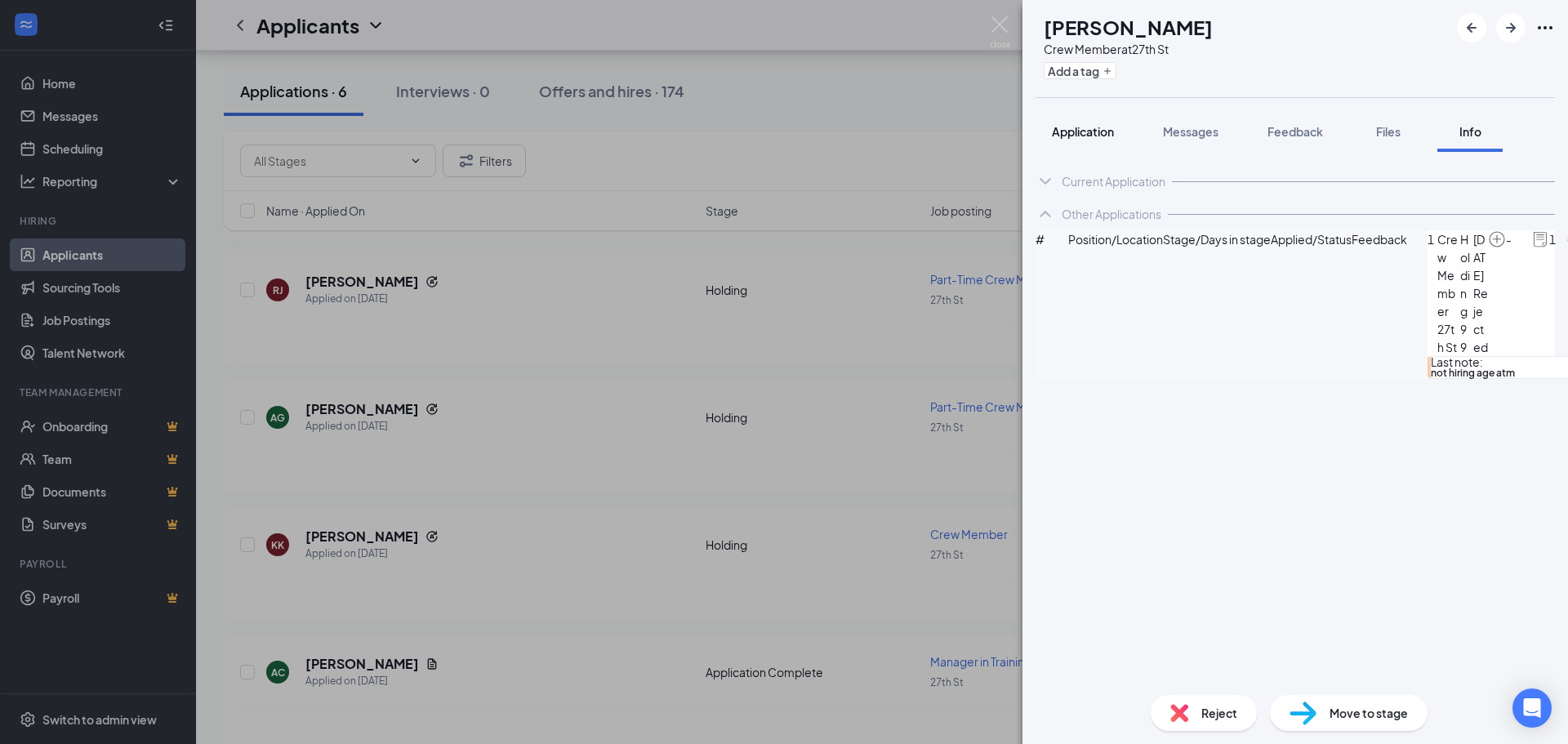
click at [1079, 132] on span "Application" at bounding box center [1082, 131] width 62 height 15
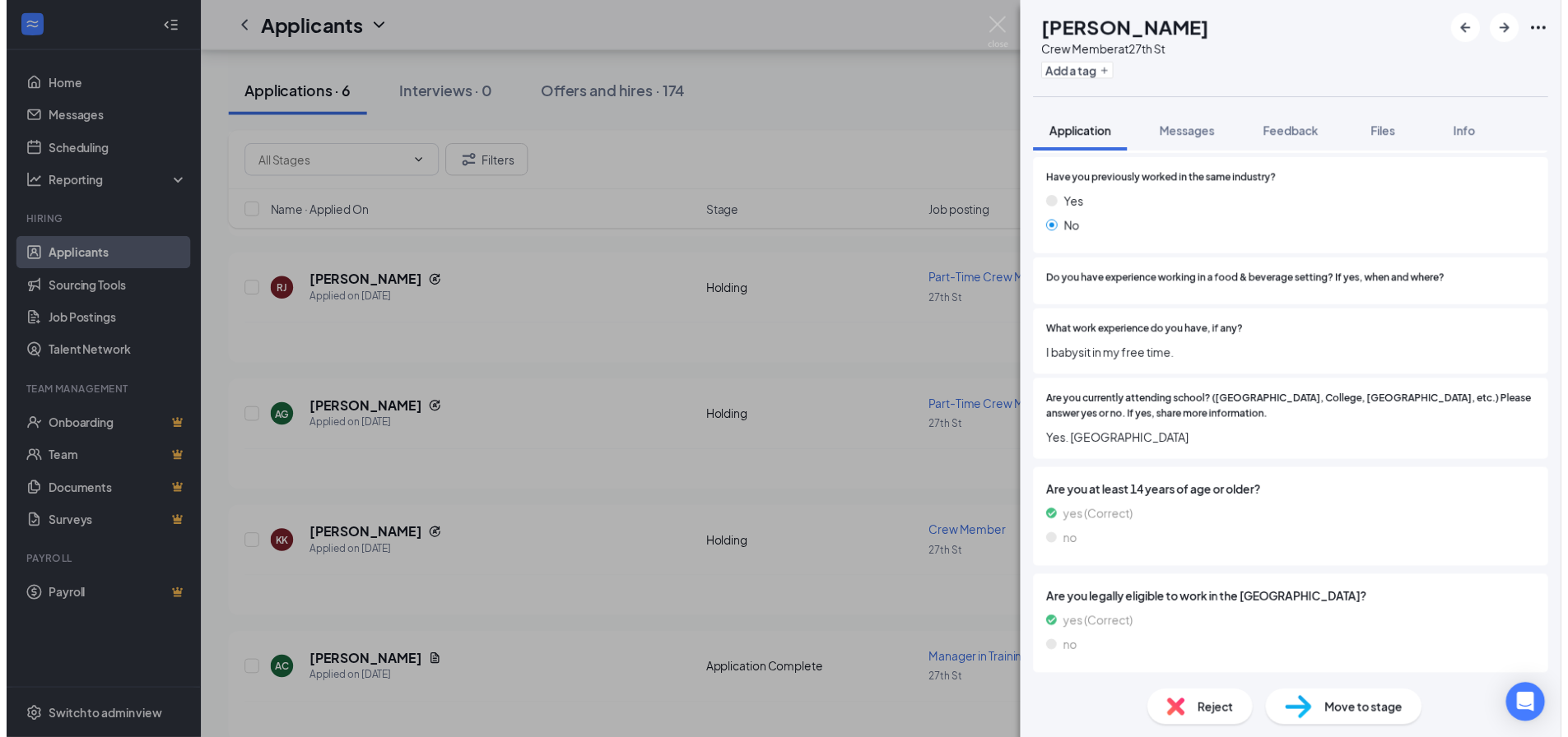
scroll to position [741, 0]
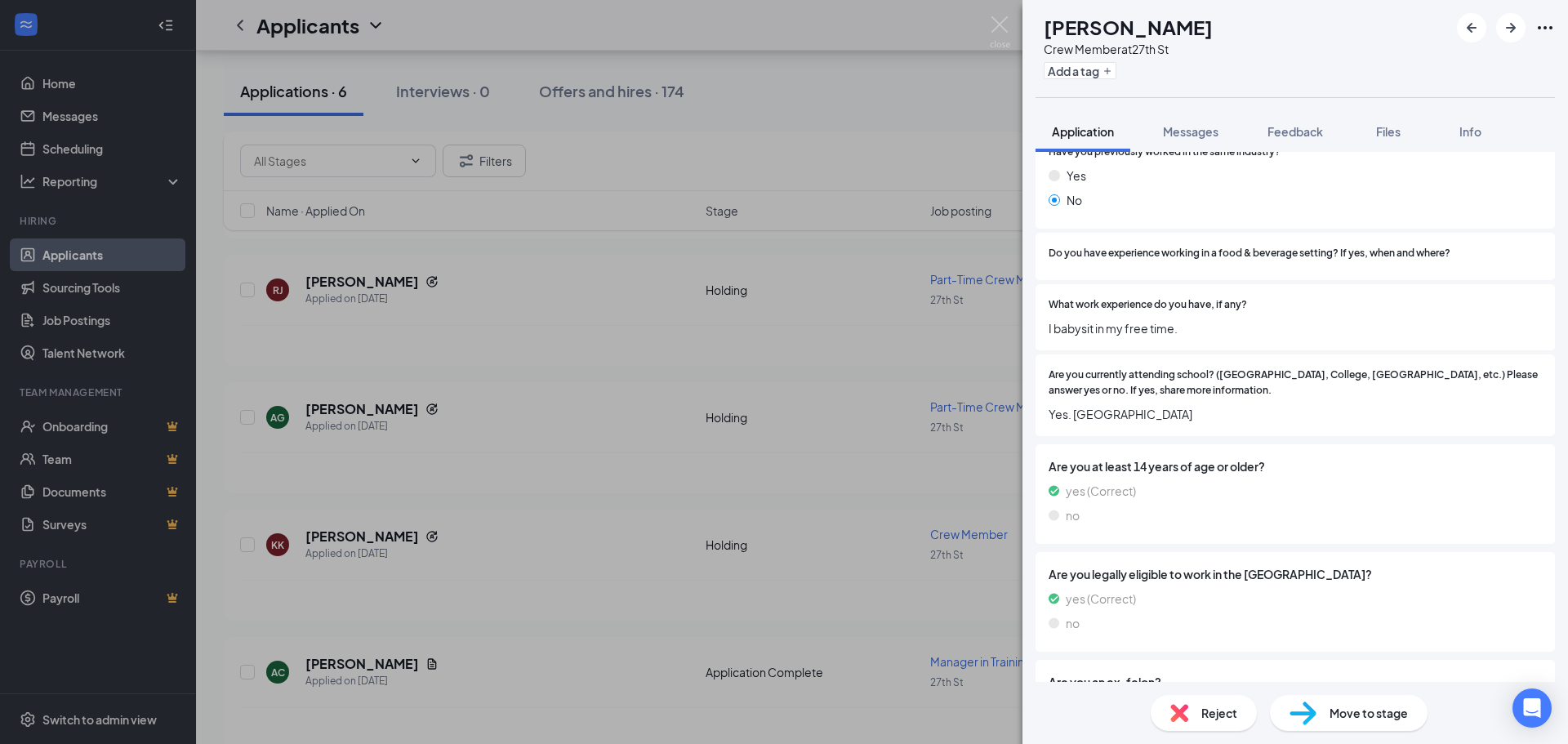
click at [741, 504] on div "[PERSON_NAME] Crew Member at 27th St Add a tag Application Messages Feedback Fi…" at bounding box center [784, 372] width 1568 height 744
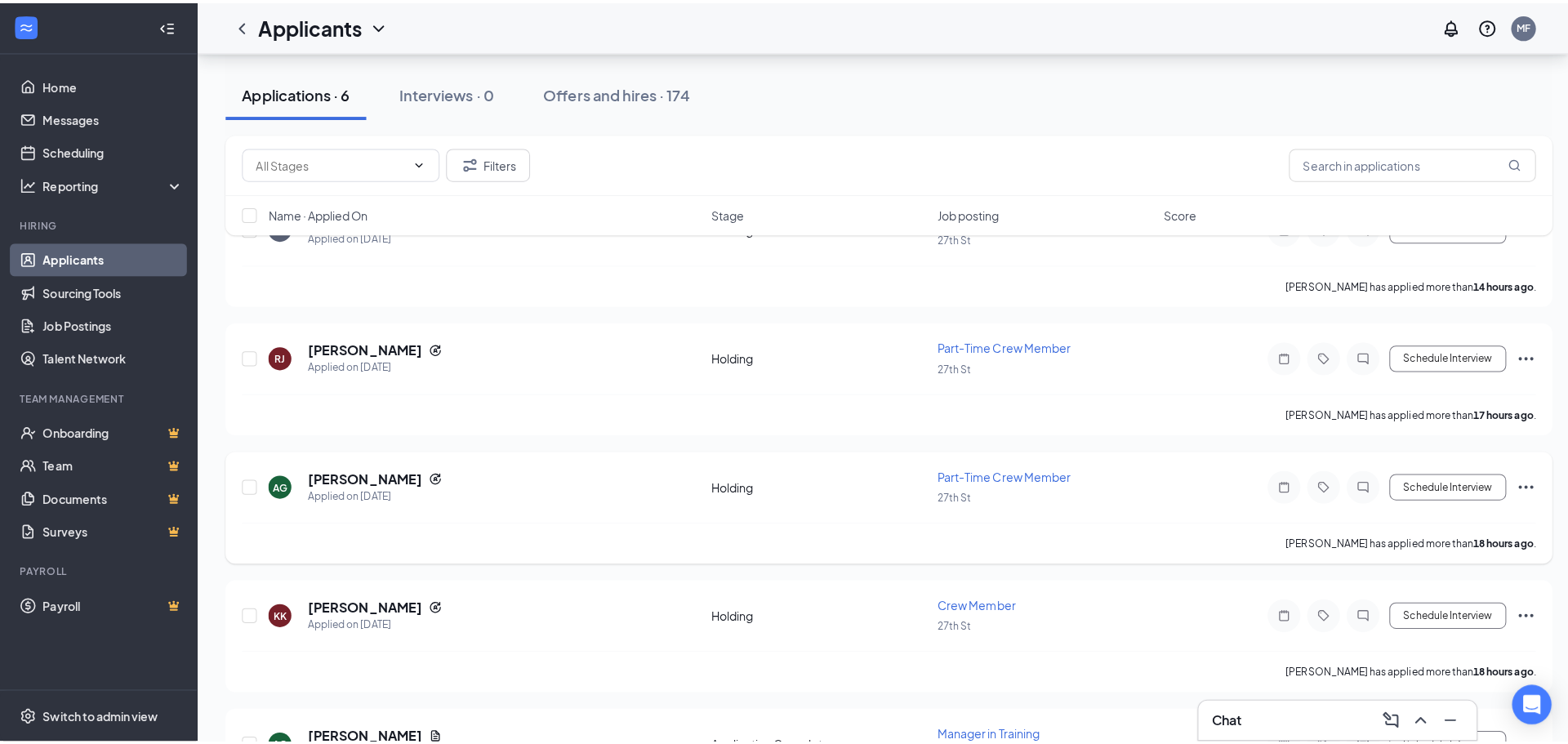
scroll to position [186, 0]
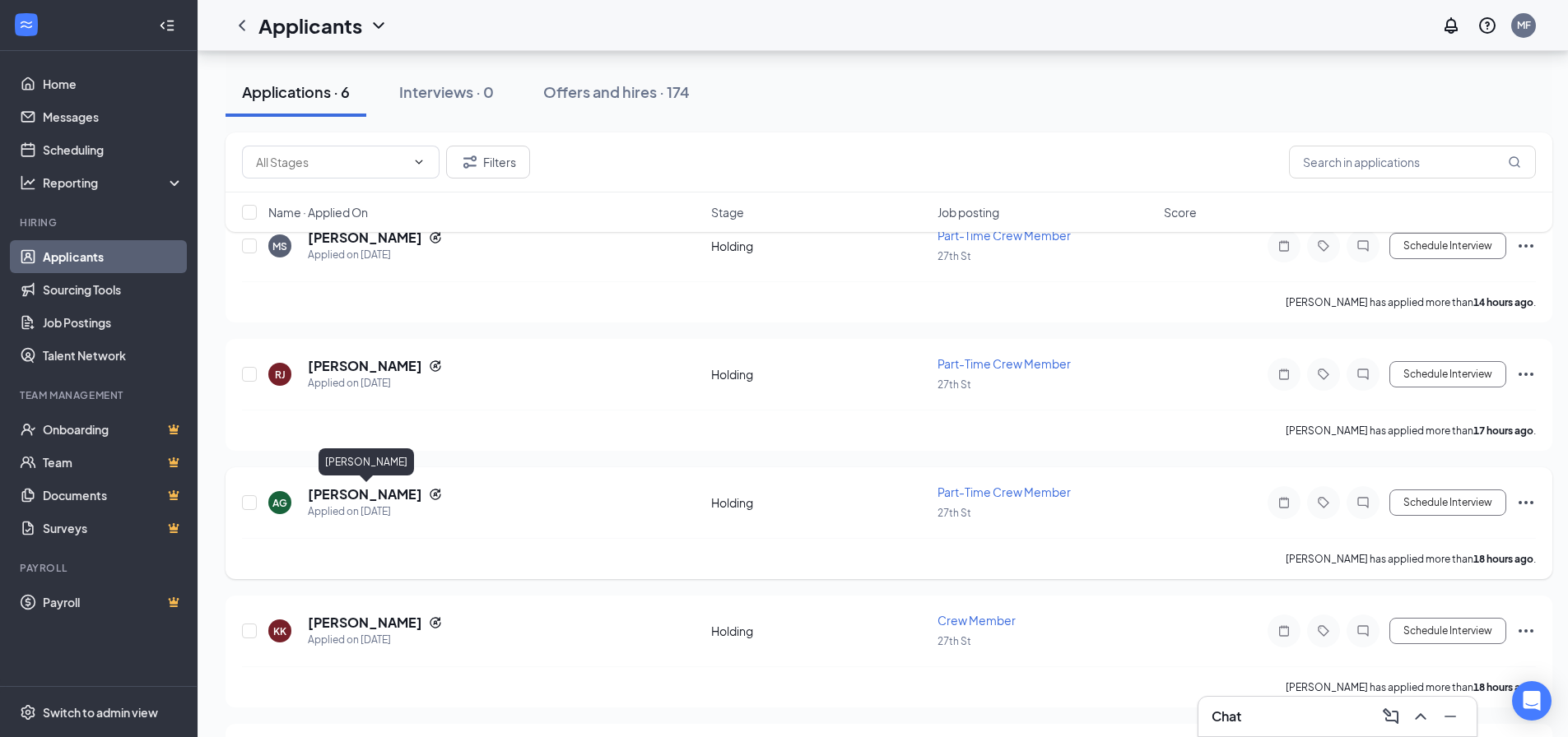
click at [396, 495] on h5 "[PERSON_NAME]" at bounding box center [365, 495] width 115 height 18
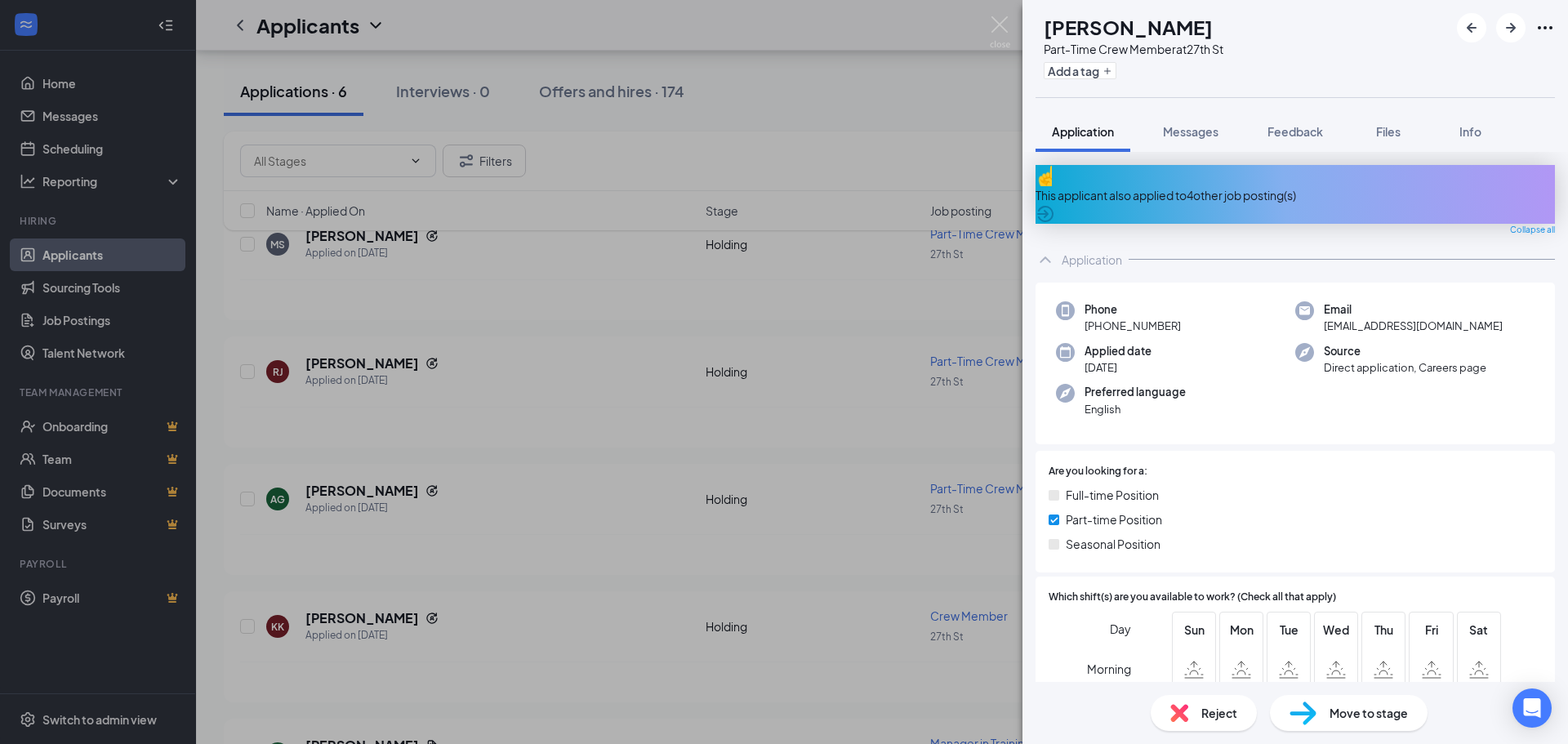
drag, startPoint x: 1245, startPoint y: 190, endPoint x: 1082, endPoint y: 157, distance: 166.3
click at [1245, 189] on div "This applicant also applied to 4 other job posting(s)" at bounding box center [1295, 195] width 520 height 18
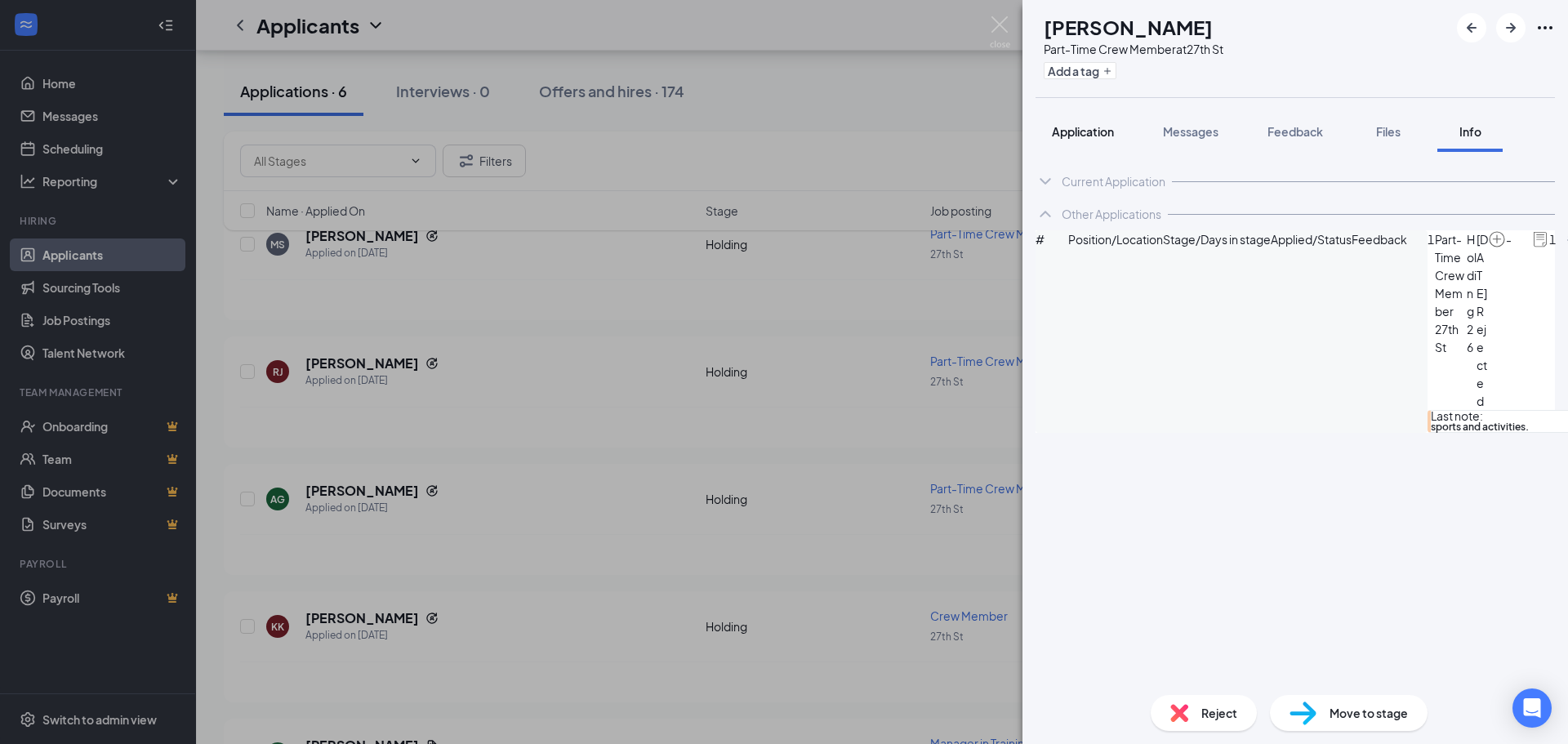
click at [1089, 134] on span "Application" at bounding box center [1082, 131] width 62 height 15
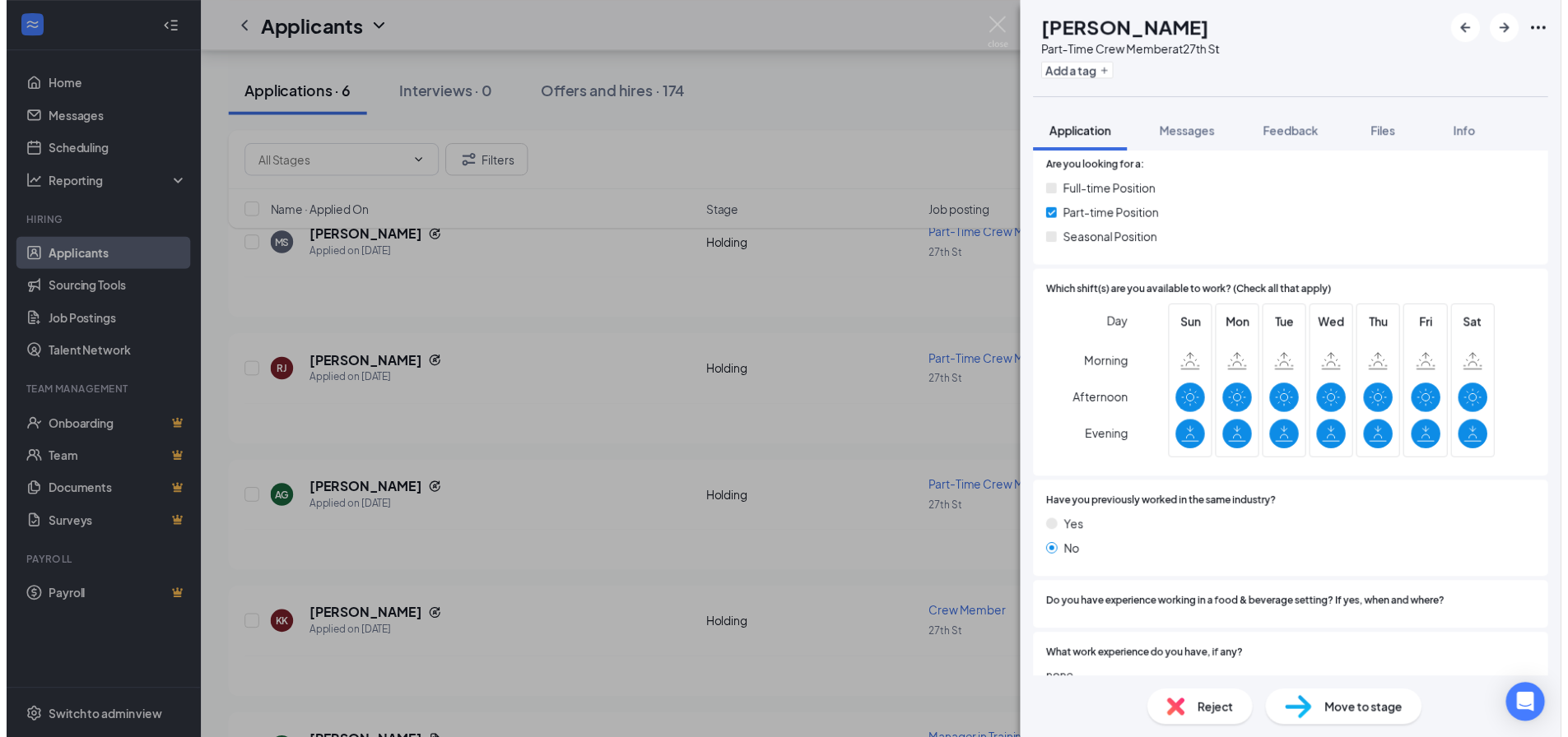
scroll to position [330, 0]
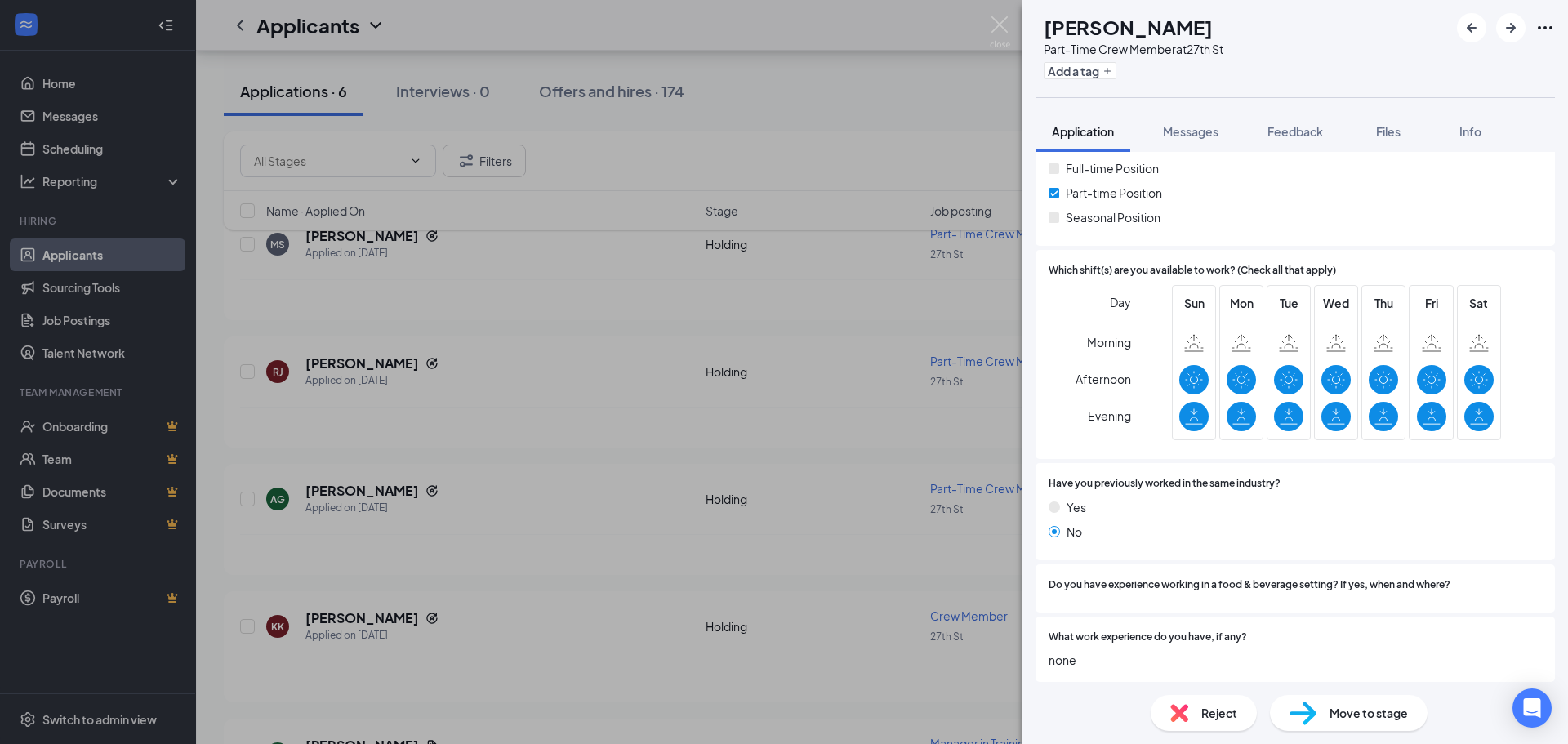
click at [1221, 722] on div "Reject" at bounding box center [1202, 712] width 106 height 36
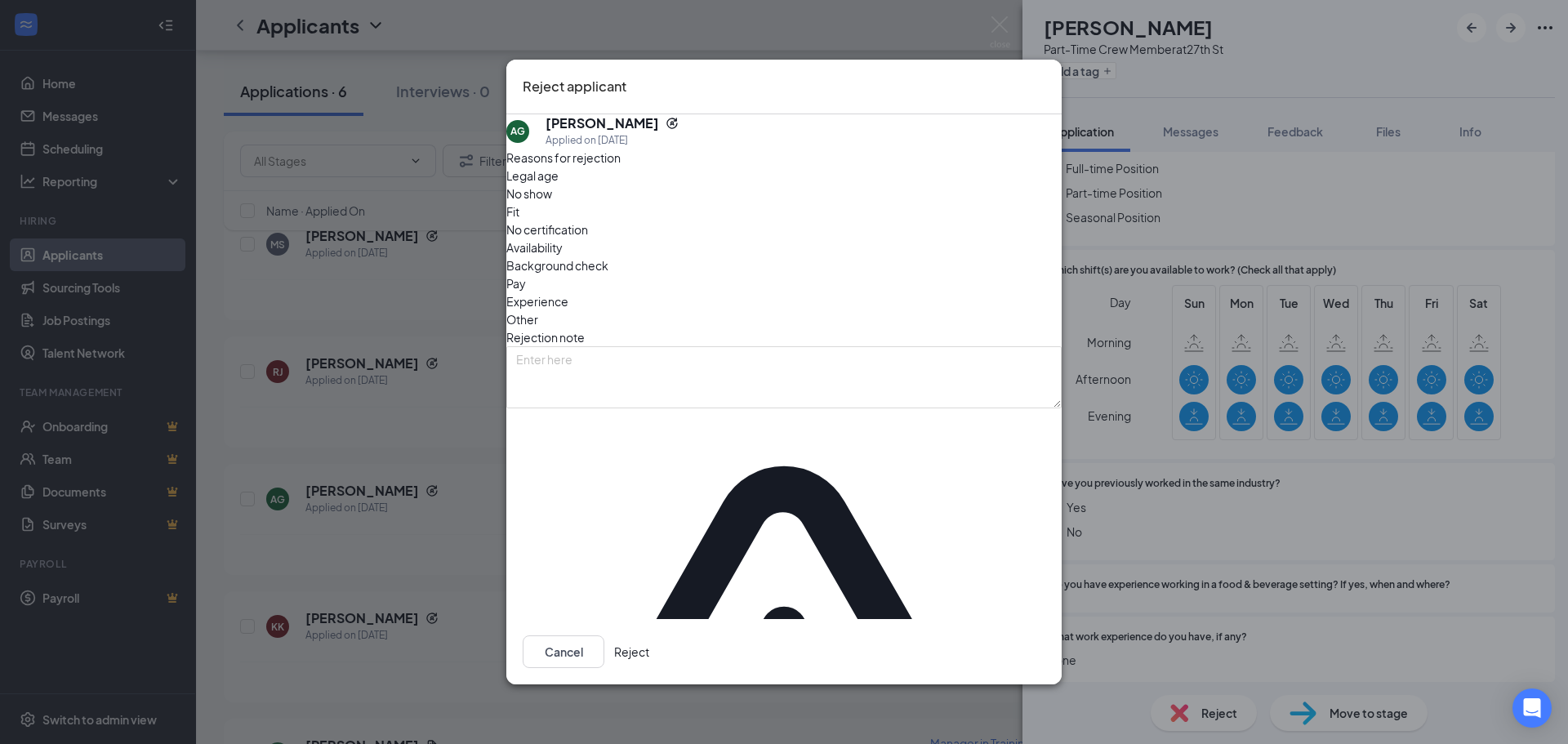
click at [538, 310] on span "Other" at bounding box center [522, 319] width 32 height 18
click at [649, 635] on button "Reject" at bounding box center [631, 651] width 36 height 33
click at [427, 460] on div "AG [PERSON_NAME] Part-Time Crew Member at 27th St Add a tag Application Message…" at bounding box center [784, 372] width 1568 height 744
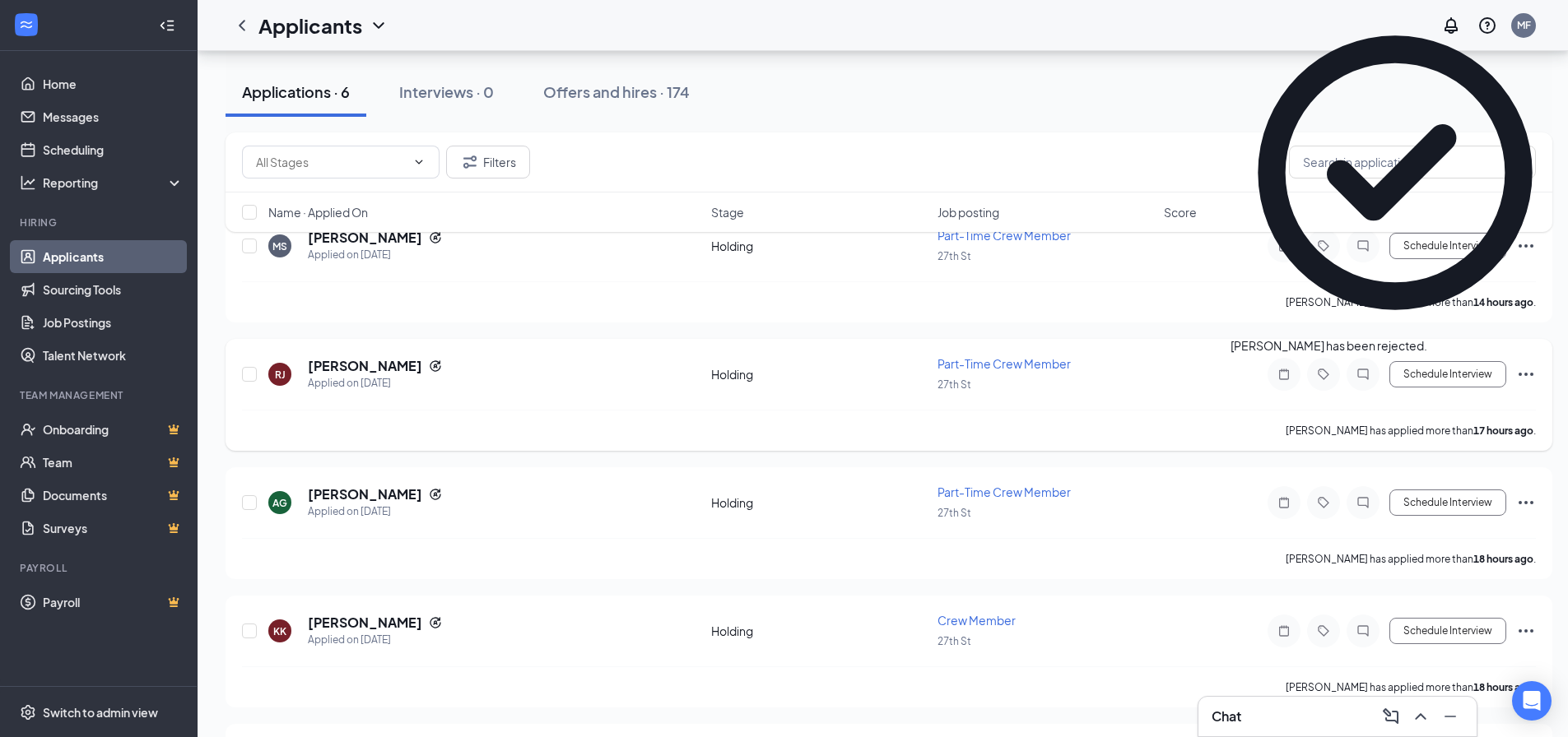
click at [363, 360] on h5 "[PERSON_NAME]" at bounding box center [365, 367] width 115 height 18
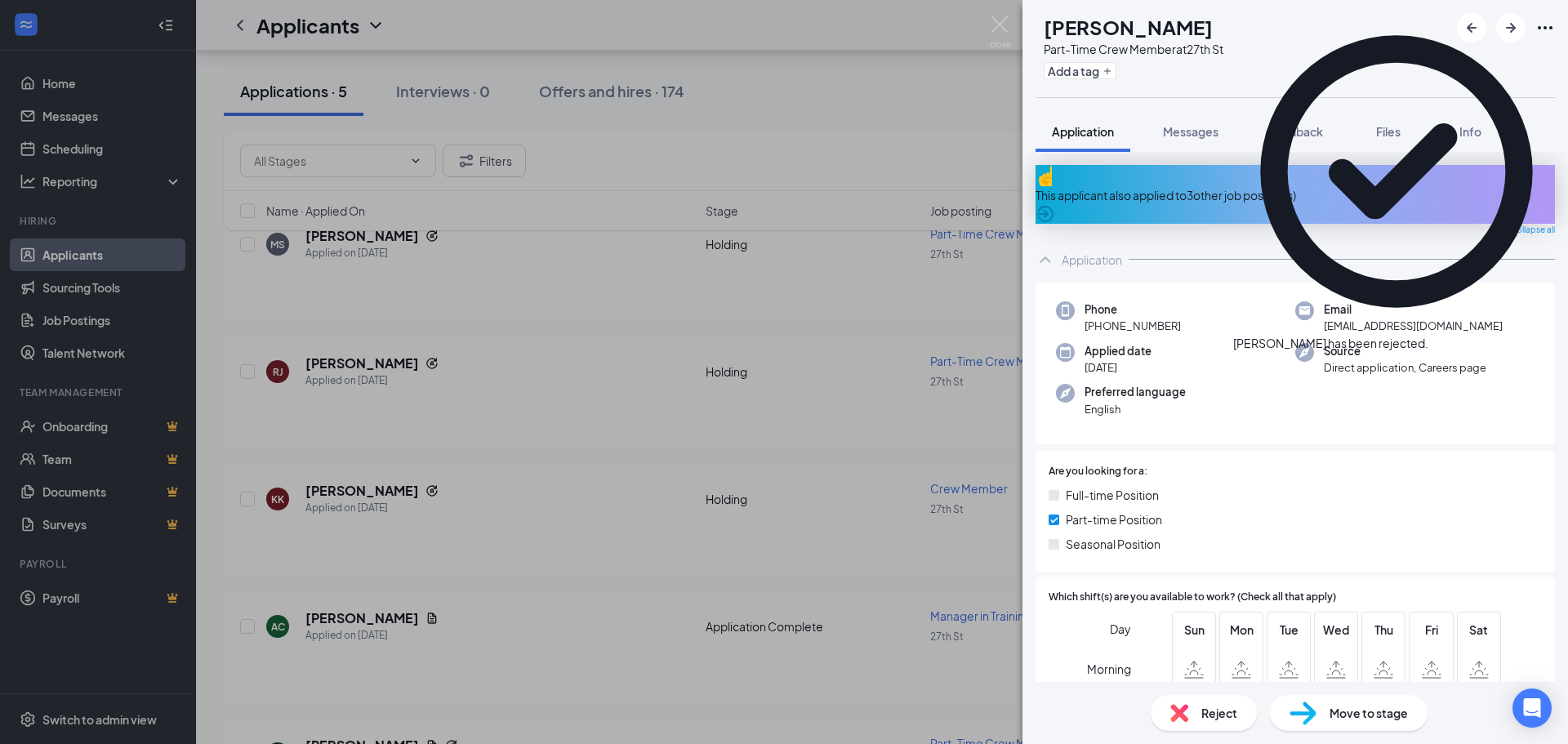
click at [1234, 190] on div "This applicant also applied to 3 other job posting(s)" at bounding box center [1295, 195] width 520 height 18
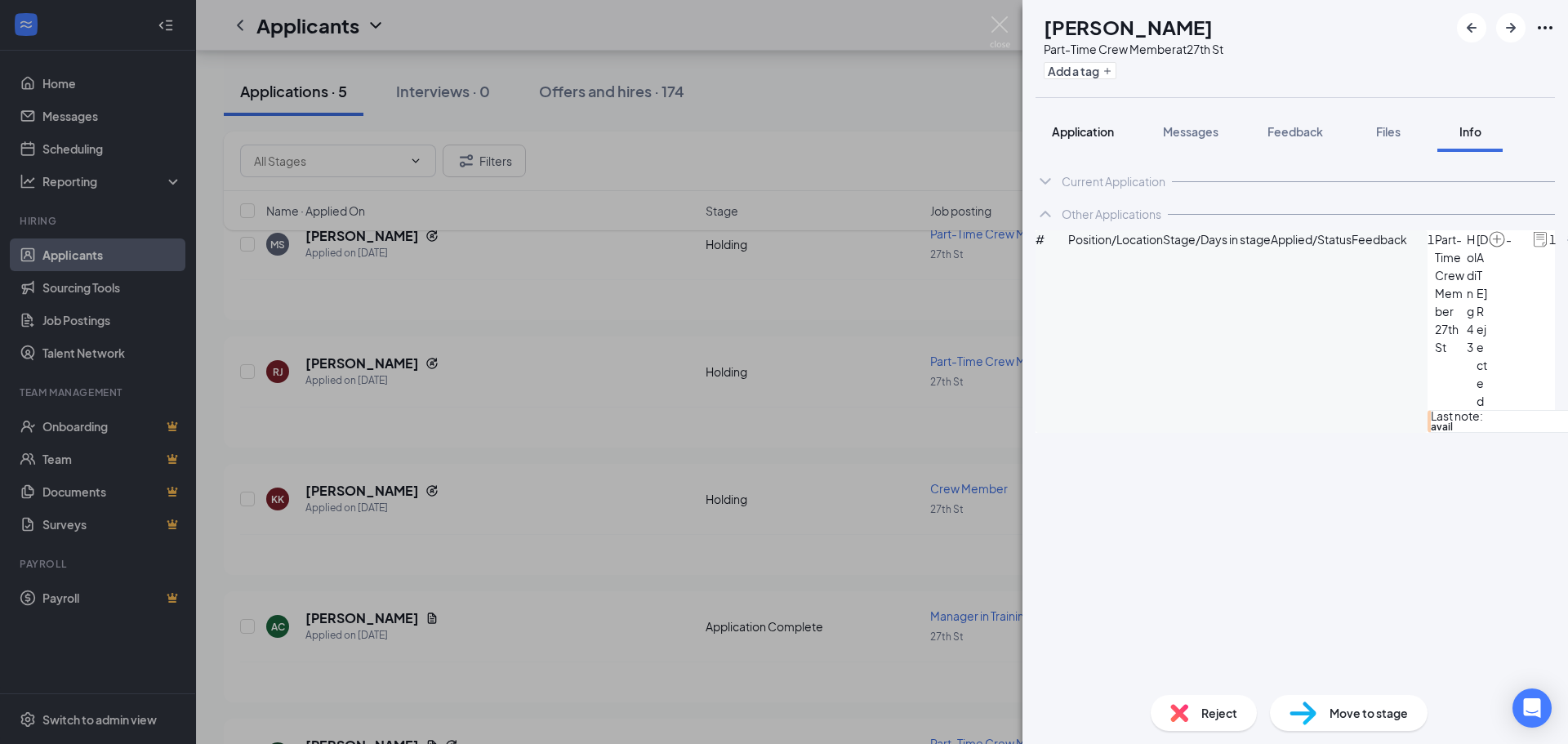
click at [1063, 131] on span "Application" at bounding box center [1082, 131] width 62 height 15
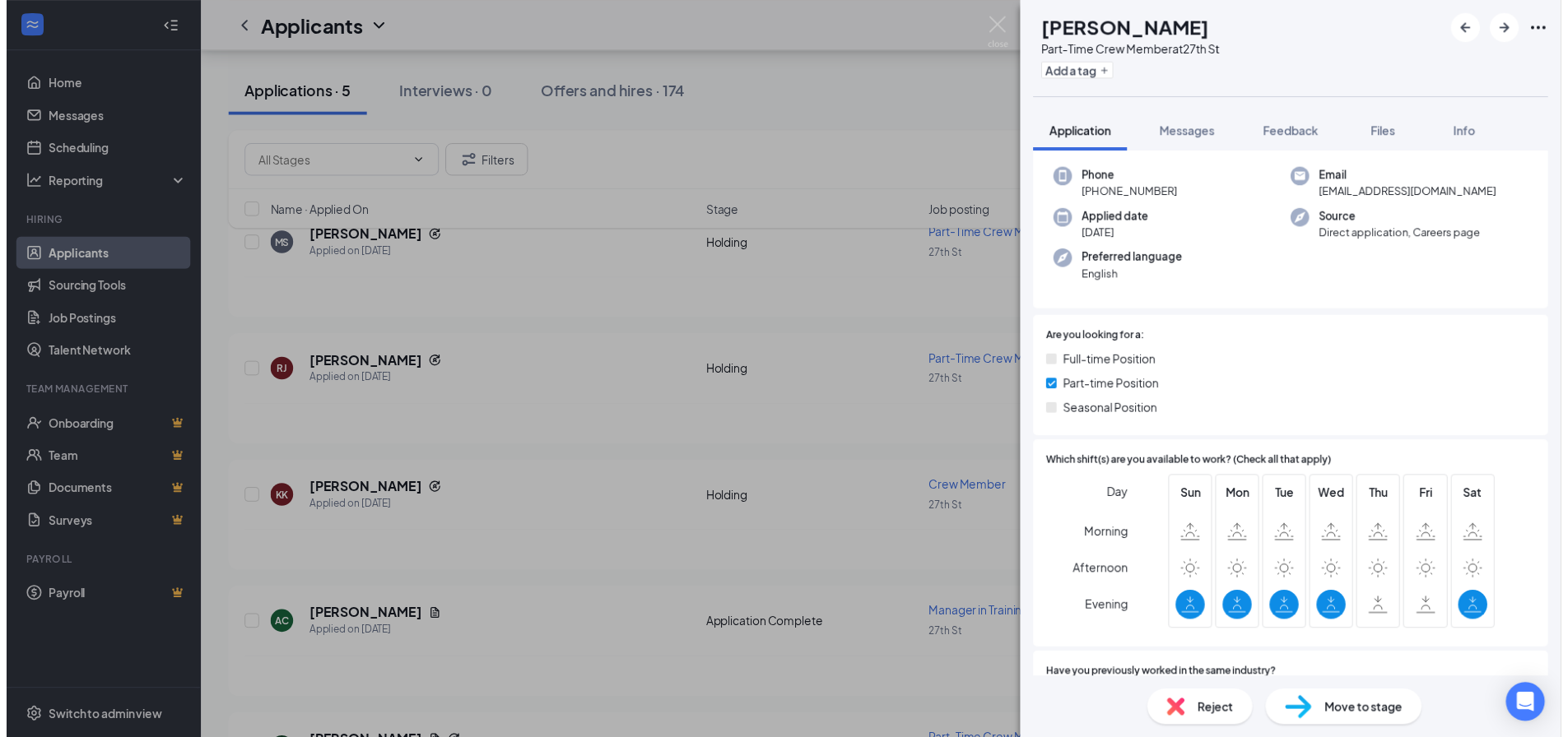
scroll to position [330, 0]
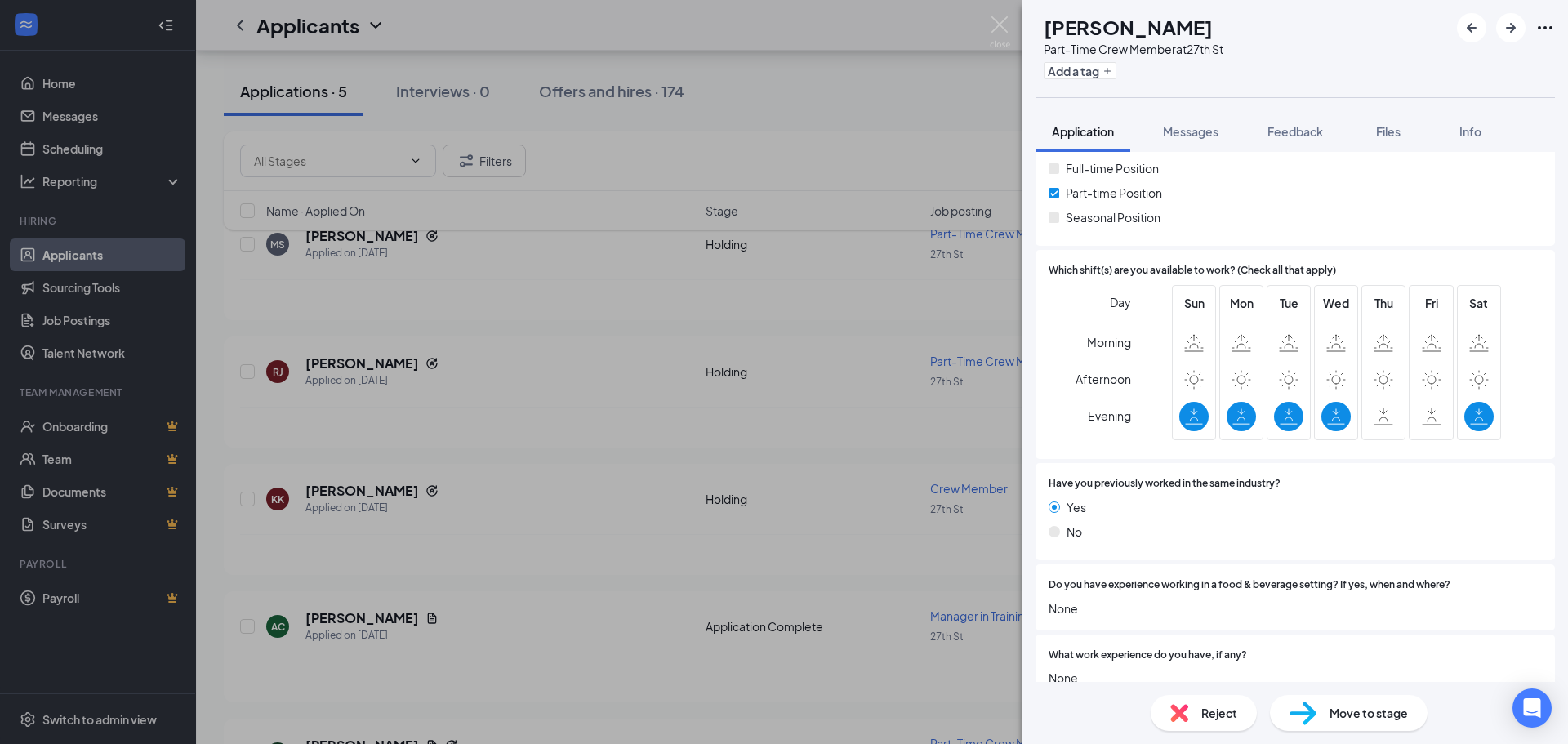
click at [1205, 709] on span "Reject" at bounding box center [1219, 712] width 36 height 18
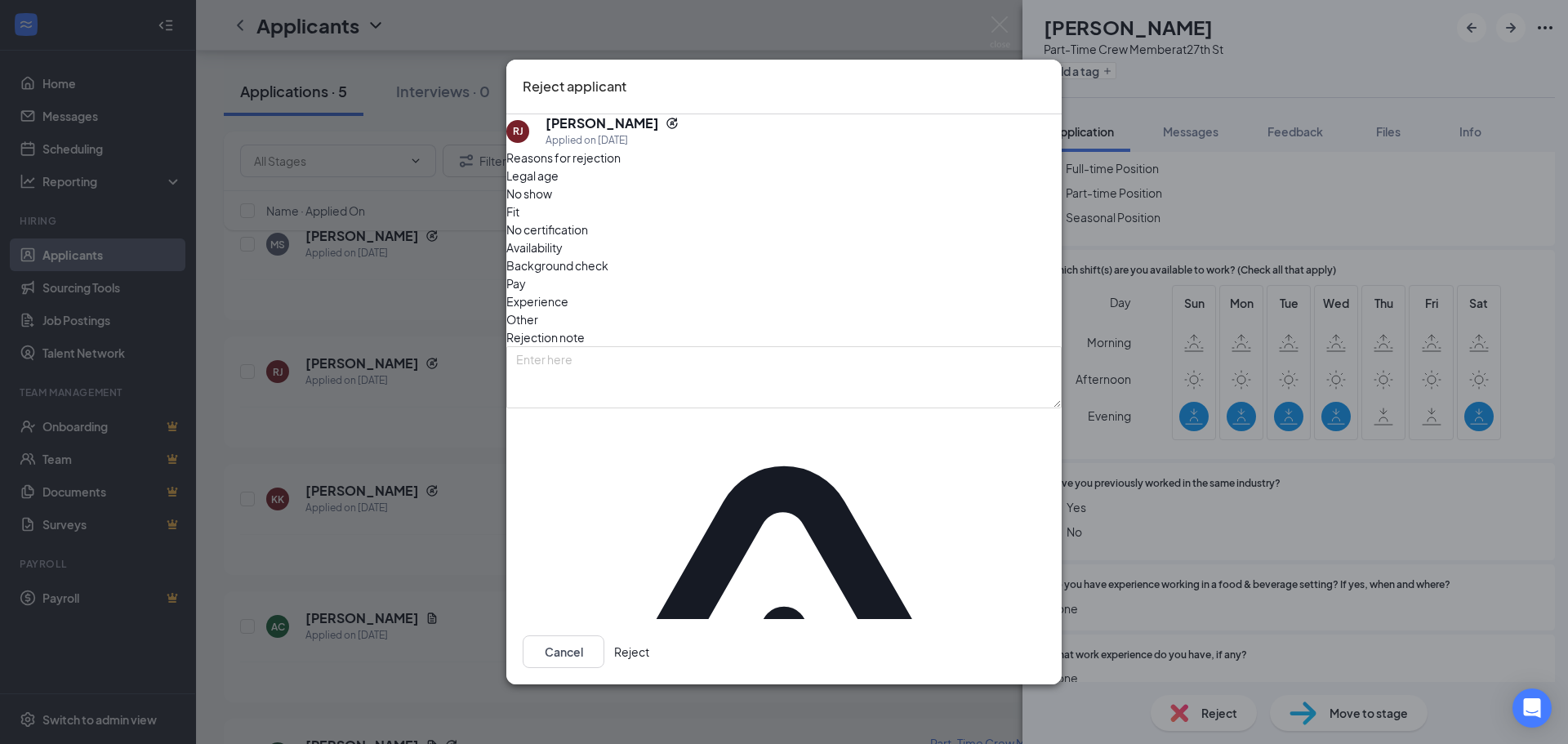
click at [538, 310] on span "Other" at bounding box center [522, 319] width 32 height 18
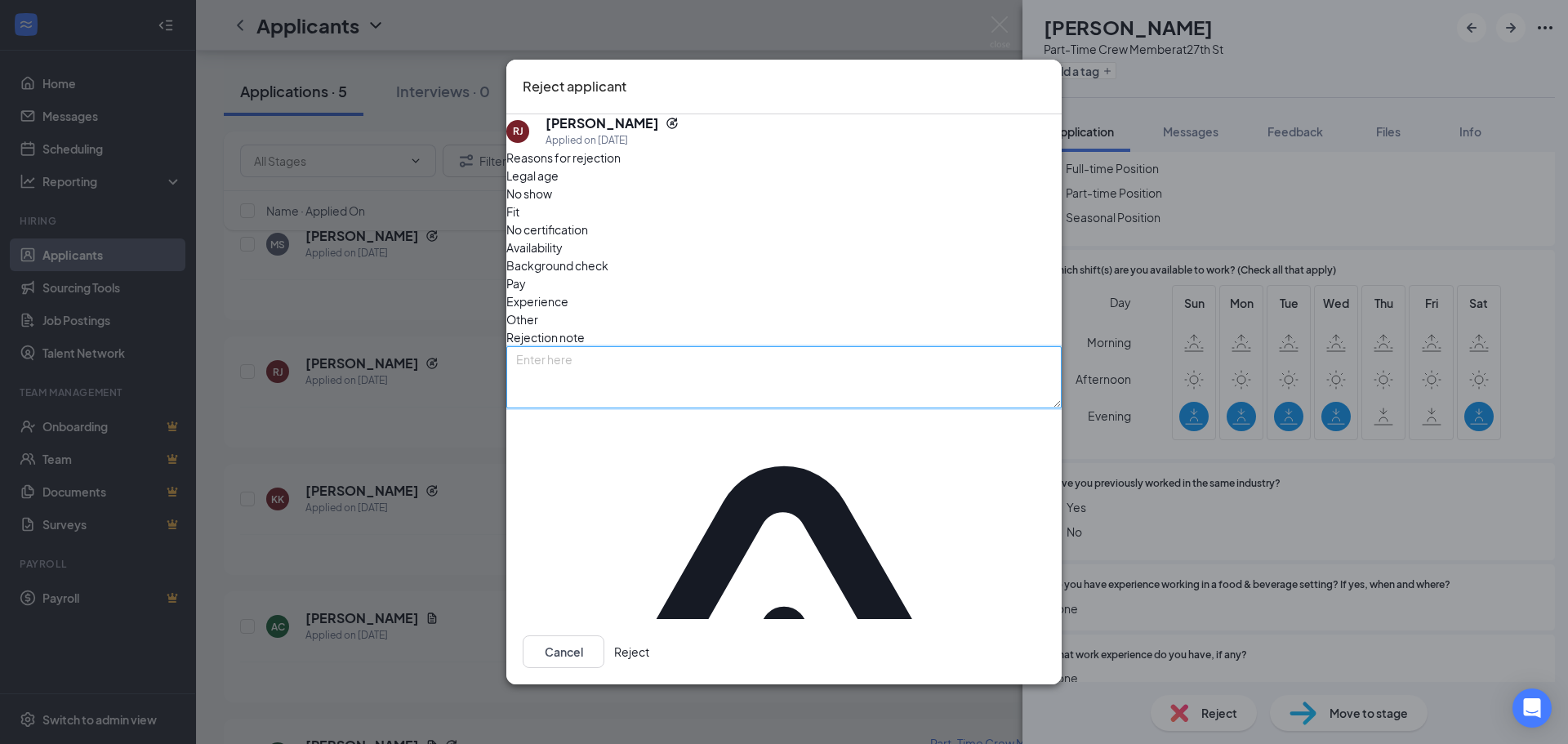
click at [815, 346] on textarea at bounding box center [784, 376] width 555 height 62
type textarea "avail"
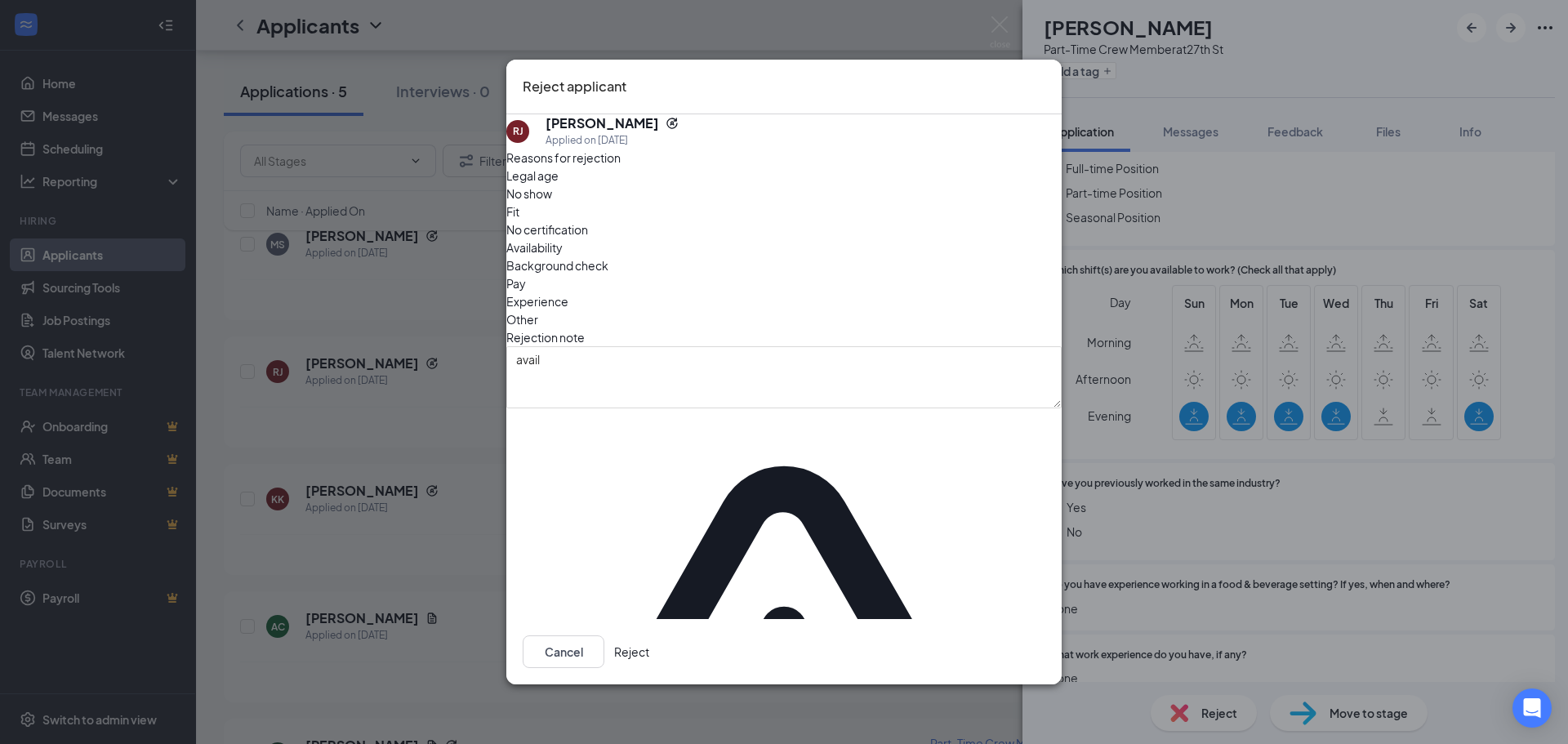
click at [649, 637] on button "Reject" at bounding box center [631, 651] width 36 height 33
click at [373, 507] on div "[PERSON_NAME] [PERSON_NAME] Part-Time Crew Member at 27th St Add a tag Applicat…" at bounding box center [784, 372] width 1568 height 744
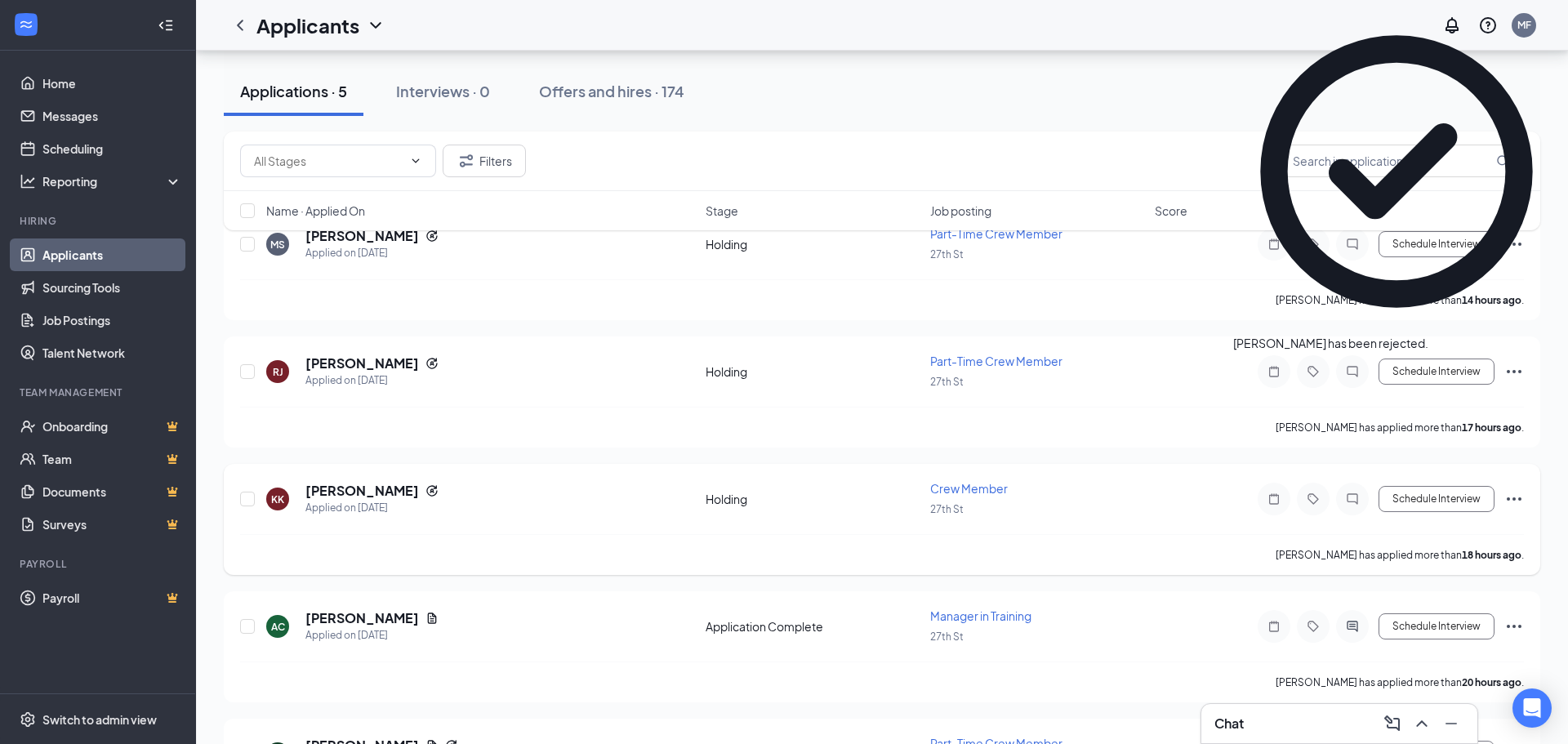
click at [432, 463] on div "KK [PERSON_NAME] Applied on [DATE] Holding Crew Member 27th St Schedule Intervi…" at bounding box center [881, 519] width 1316 height 111
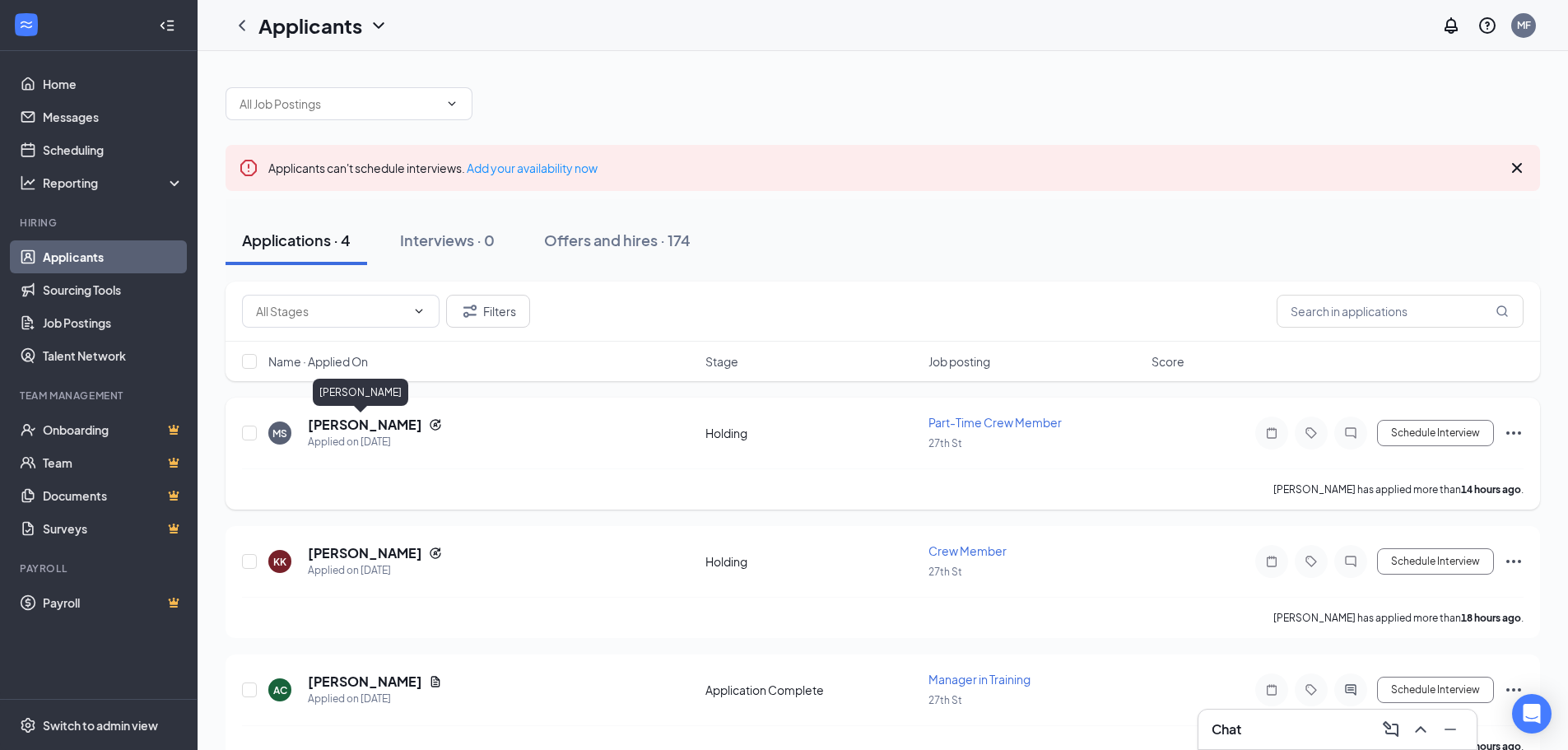
click at [373, 428] on h5 "[PERSON_NAME]" at bounding box center [365, 424] width 115 height 18
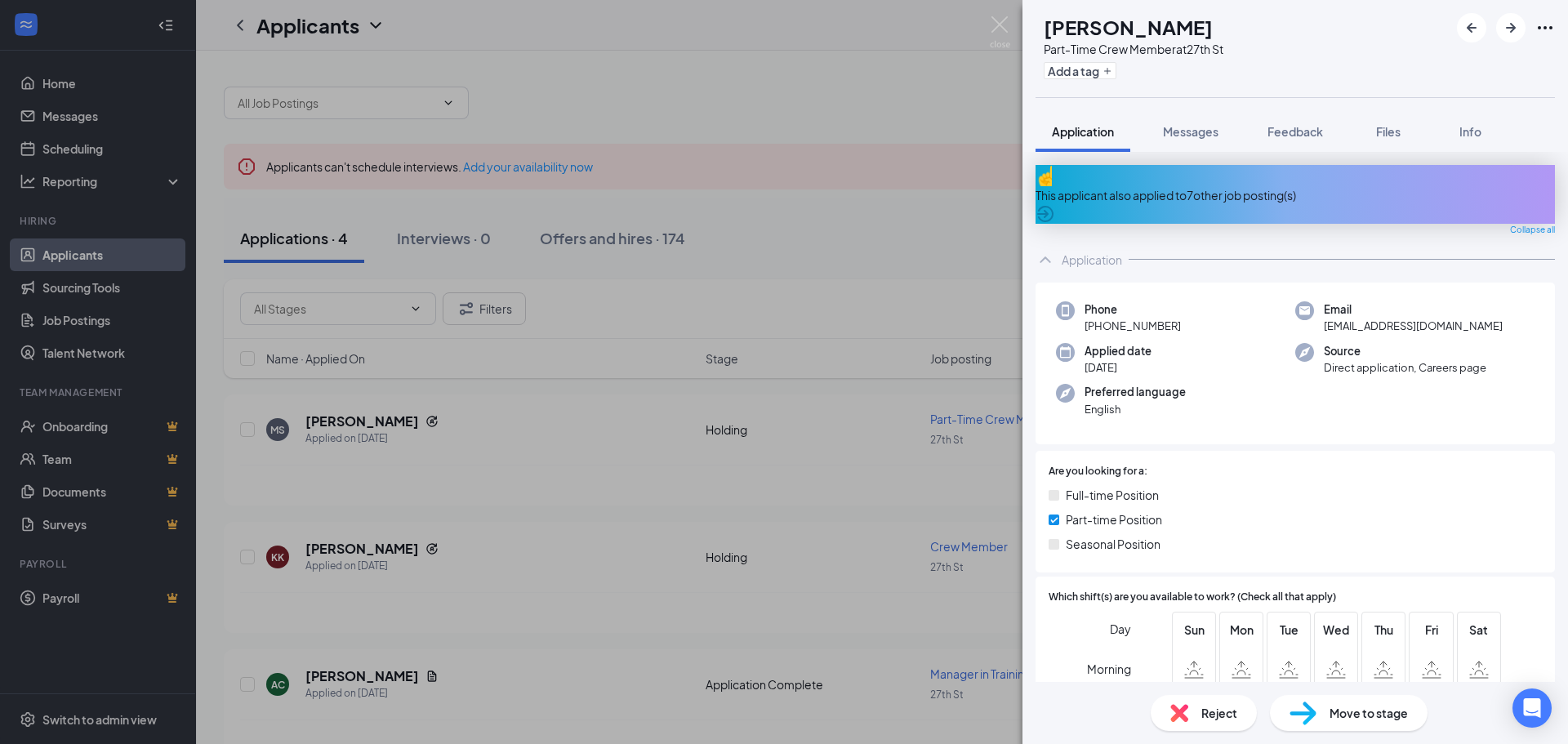
drag, startPoint x: 1250, startPoint y: 181, endPoint x: 1079, endPoint y: 138, distance: 176.3
click at [1249, 186] on div "This applicant also applied to 7 other job posting(s)" at bounding box center [1295, 195] width 520 height 18
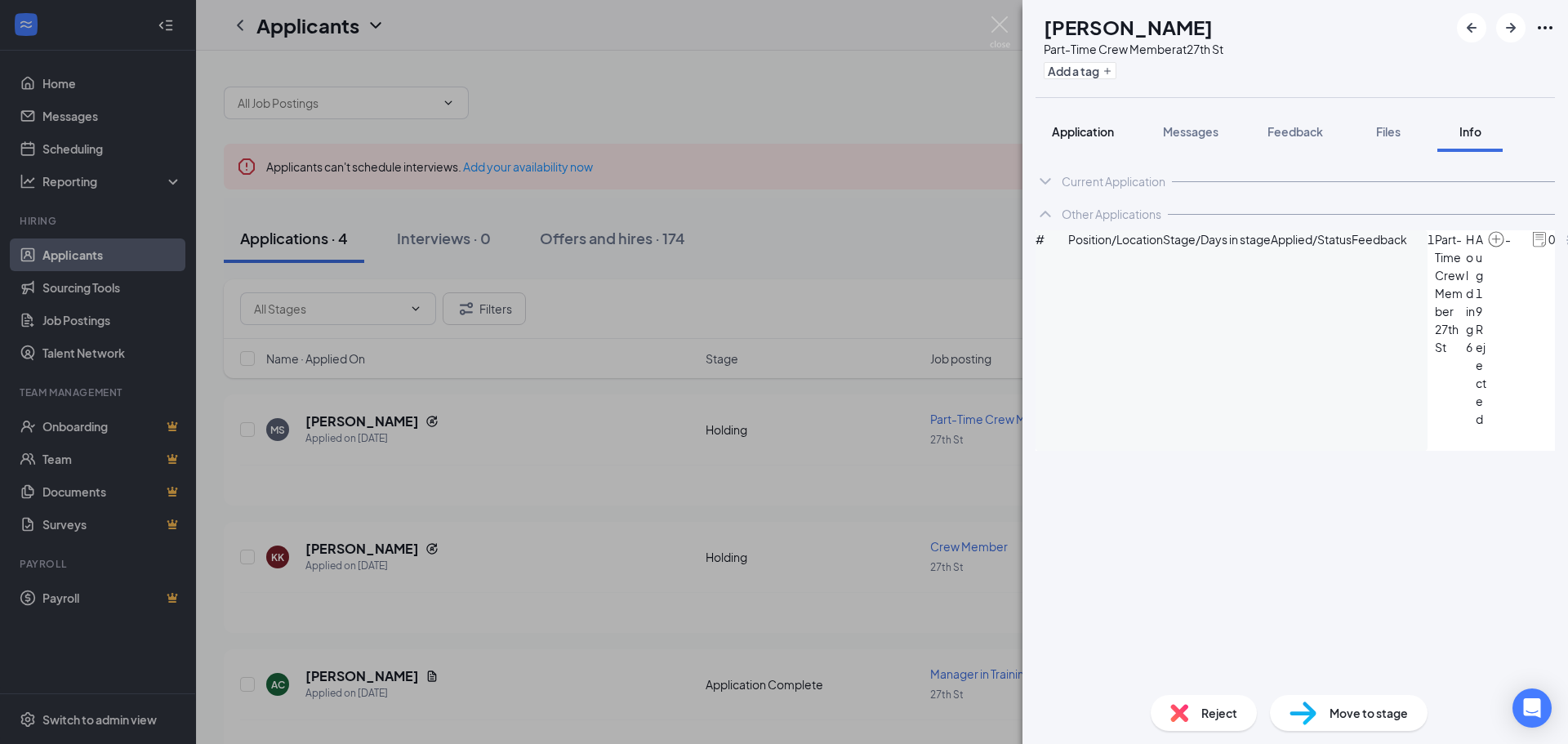
click at [1079, 138] on span "Application" at bounding box center [1082, 131] width 62 height 15
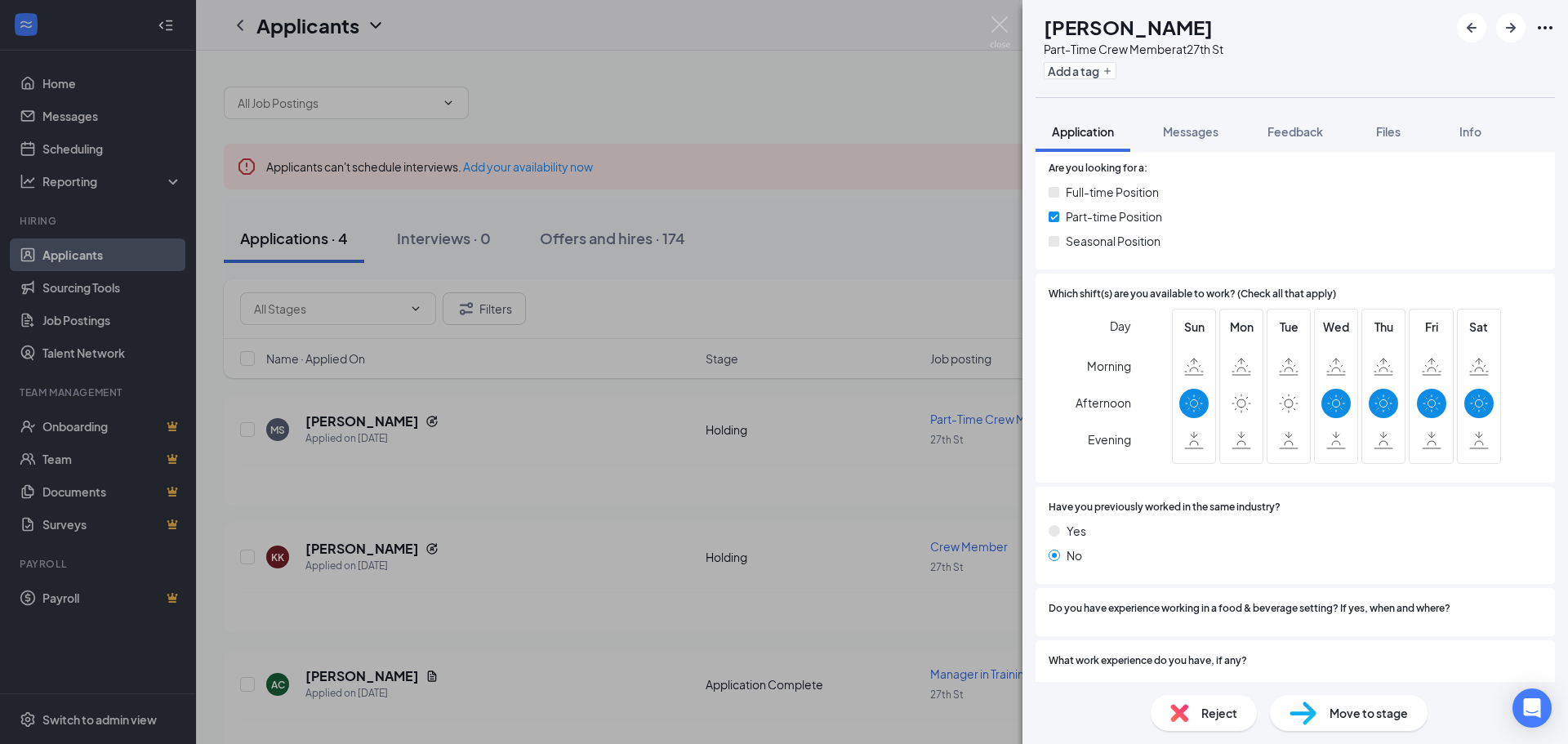
scroll to position [327, 0]
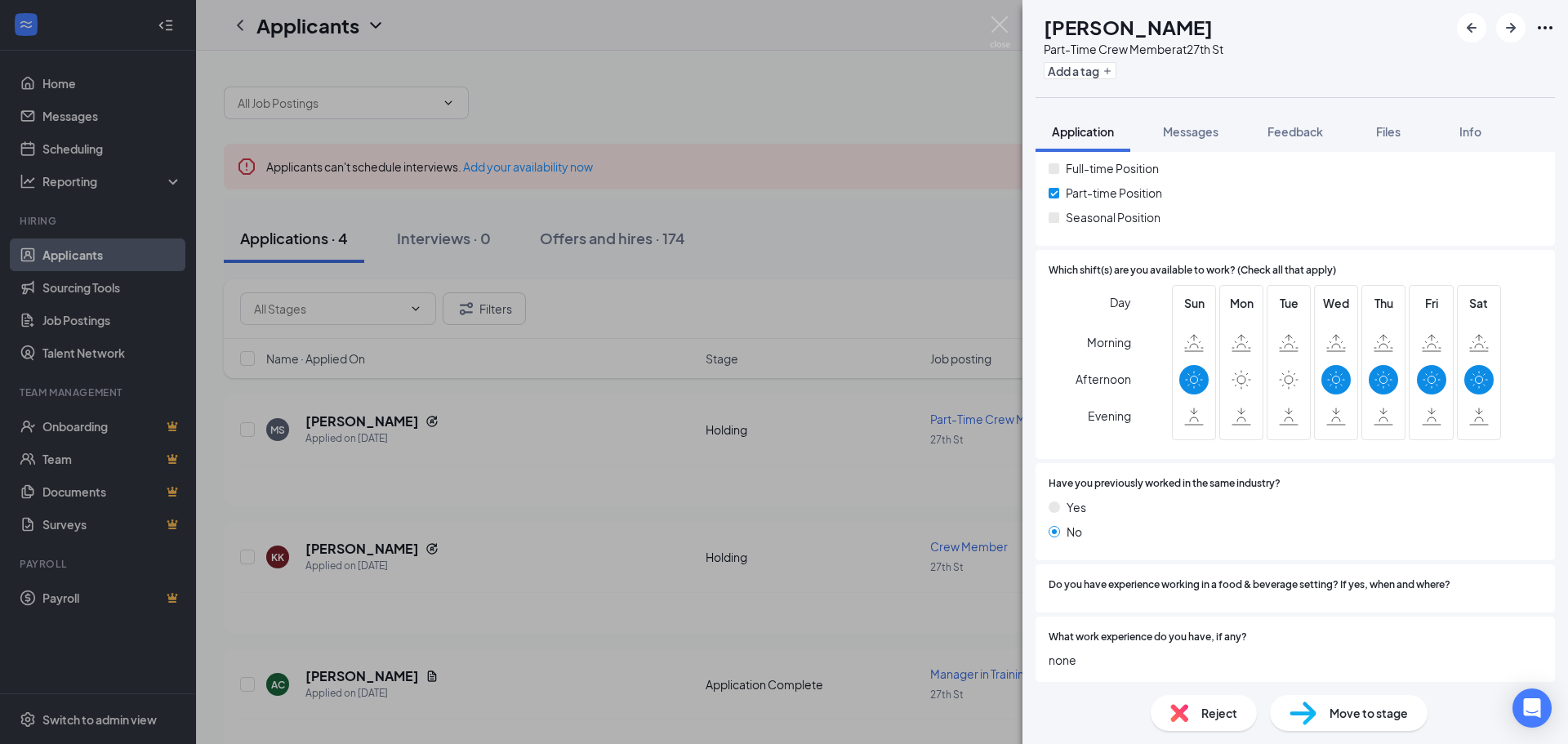
click at [1195, 722] on div "Reject" at bounding box center [1202, 712] width 106 height 36
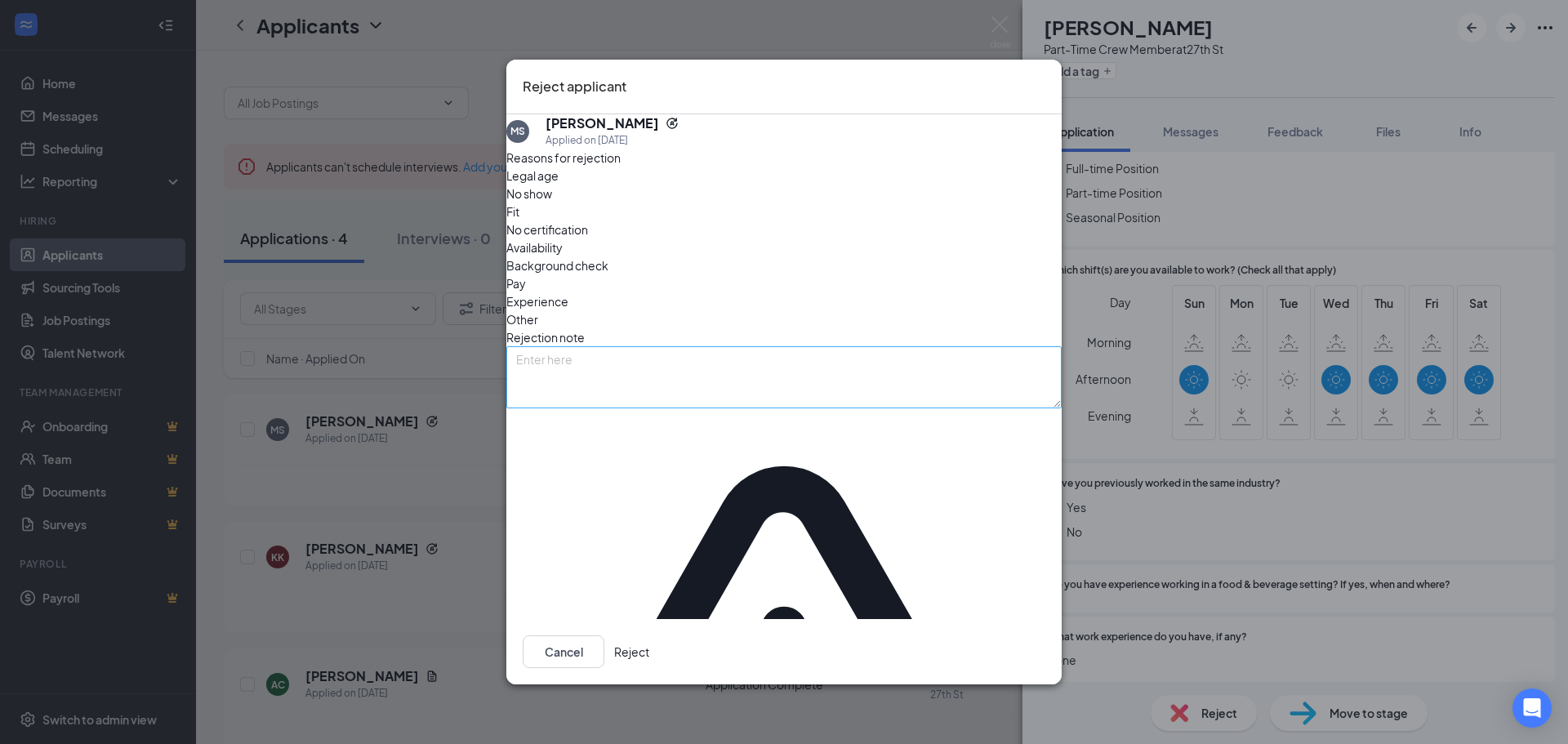
drag, startPoint x: 726, startPoint y: 298, endPoint x: 719, endPoint y: 341, distance: 43.6
click at [726, 328] on div "Rejection note" at bounding box center [784, 337] width 555 height 18
click at [562, 238] on span "Availability" at bounding box center [534, 247] width 56 height 18
click at [649, 635] on button "Reject" at bounding box center [631, 651] width 36 height 33
click at [388, 467] on div "[PERSON_NAME] Part-Time Crew Member at 27th St Add a tag Application Messages F…" at bounding box center [784, 372] width 1568 height 744
